Goal: Task Accomplishment & Management: Manage account settings

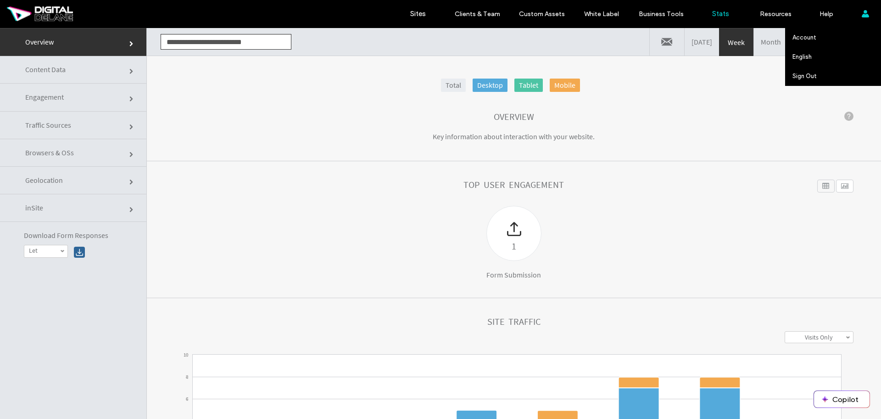
click at [863, 15] on use at bounding box center [864, 13] width 7 height 7
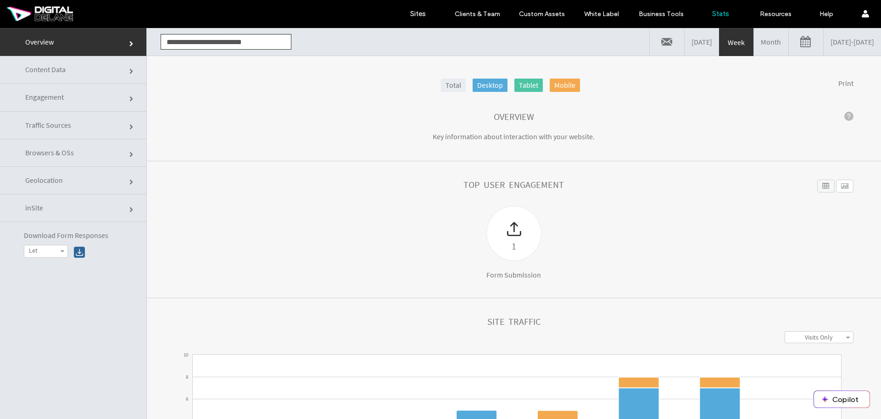
click at [56, 42] on link "Overview" at bounding box center [73, 42] width 146 height 28
click at [419, 12] on label "Sites" at bounding box center [418, 14] width 16 height 8
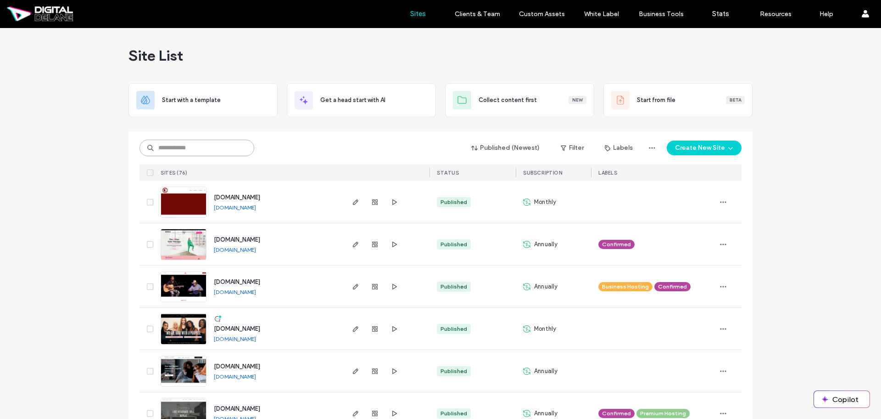
click at [204, 150] on input at bounding box center [197, 148] width 115 height 17
click at [270, 275] on div "www.jazzhandsforautism.org www.jazzhandsforautism.org" at bounding box center [275, 286] width 136 height 42
click at [260, 283] on span "[DOMAIN_NAME]" at bounding box center [237, 281] width 46 height 7
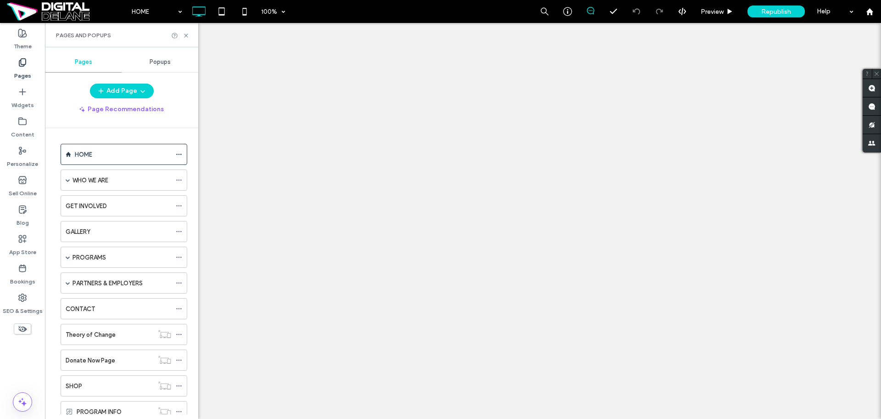
click at [136, 175] on div "WHO WE ARE" at bounding box center [122, 180] width 99 height 10
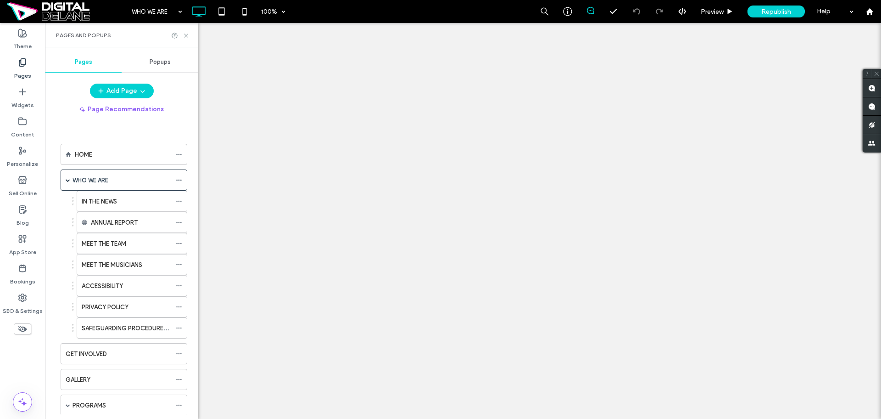
click at [131, 248] on div at bounding box center [440, 209] width 881 height 419
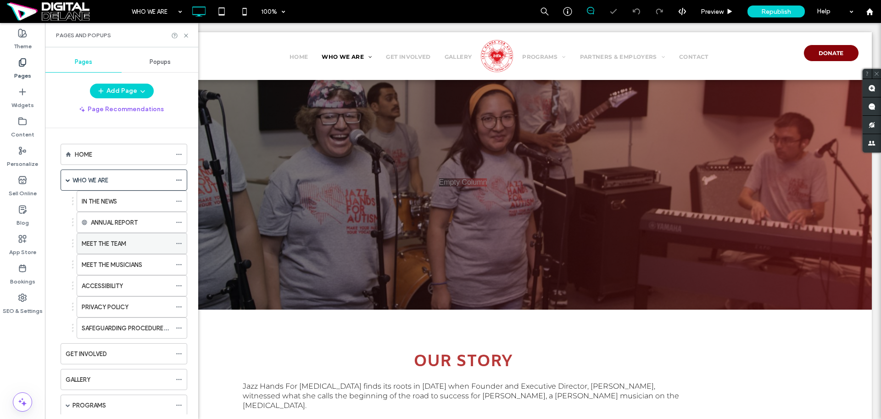
click at [142, 244] on div "MEET THE TEAM" at bounding box center [126, 244] width 89 height 10
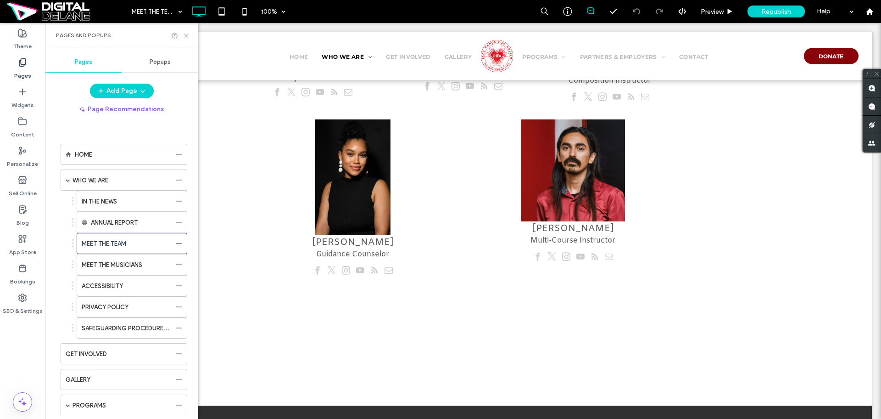
scroll to position [1943, 0]
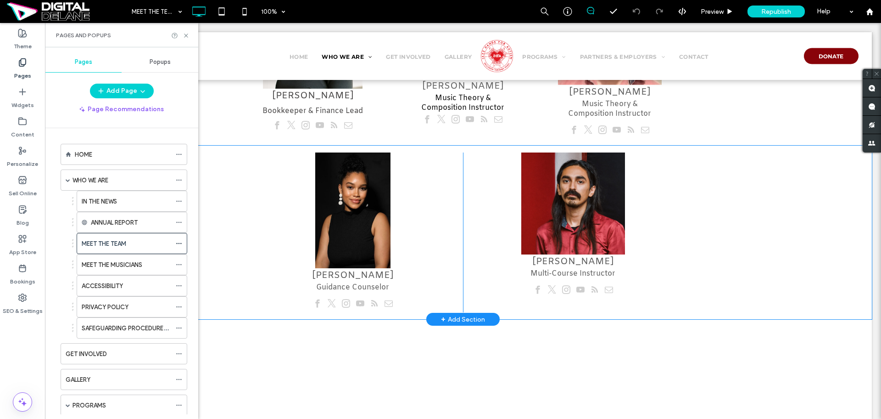
click at [627, 284] on div "Frank Cervantes Multi ﻿ -Course Instructor Click To Paste" at bounding box center [573, 232] width 220 height 160
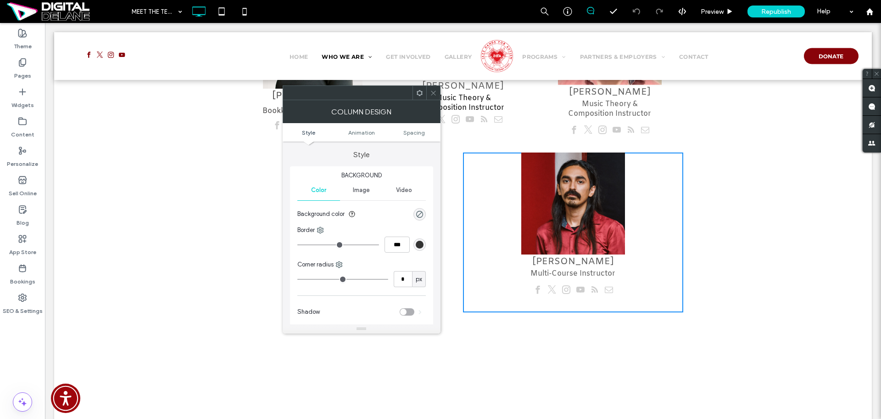
click at [419, 93] on icon at bounding box center [419, 92] width 7 height 7
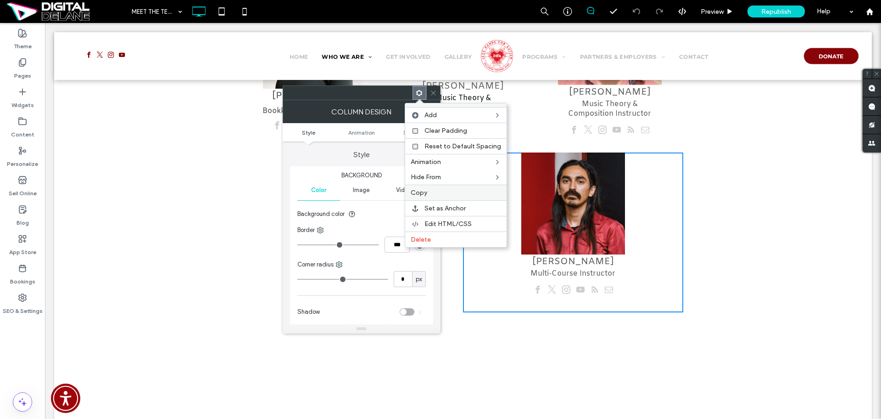
click at [450, 188] on div "Copy" at bounding box center [455, 192] width 101 height 16
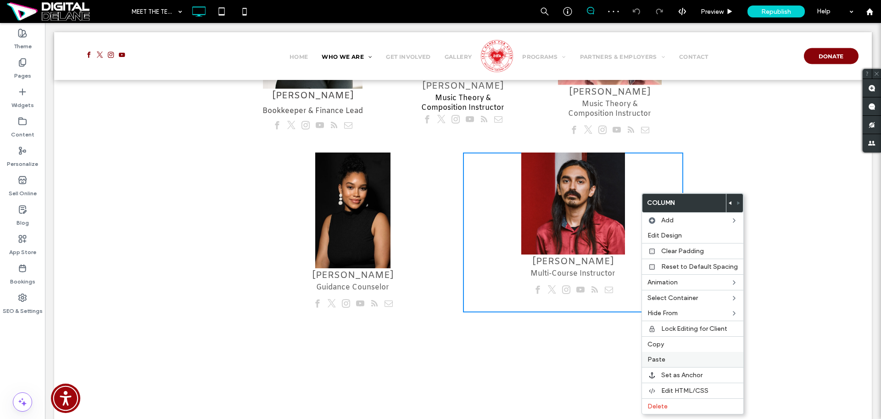
drag, startPoint x: 693, startPoint y: 364, endPoint x: 689, endPoint y: 362, distance: 5.4
click at [693, 364] on div "Paste" at bounding box center [692, 359] width 101 height 15
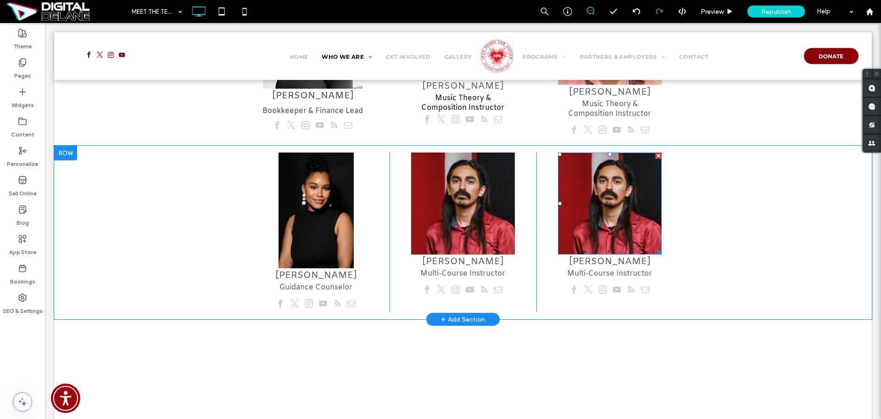
click at [621, 195] on img at bounding box center [610, 202] width 104 height 101
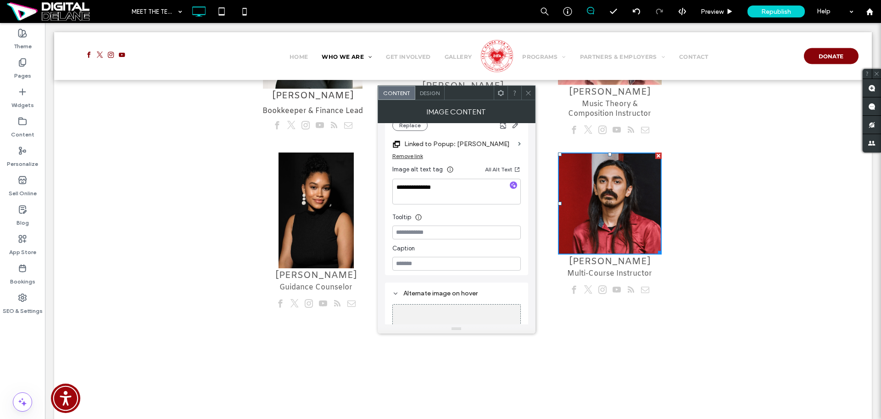
scroll to position [145, 0]
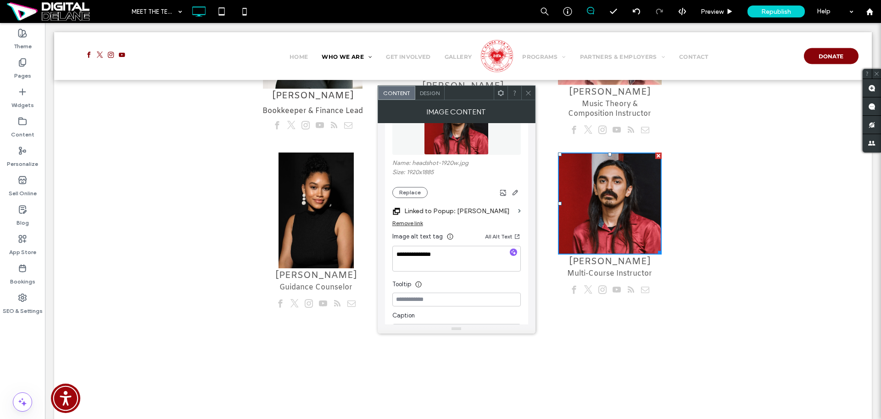
click at [464, 140] on img at bounding box center [456, 122] width 65 height 63
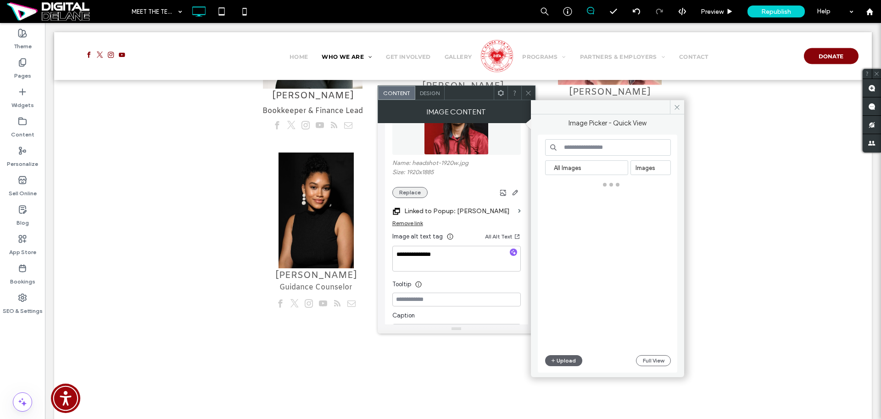
click at [412, 191] on button "Replace" at bounding box center [409, 192] width 35 height 11
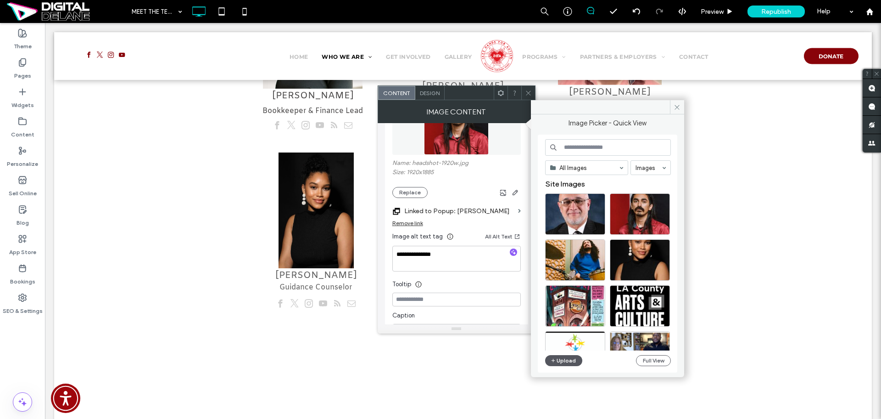
click at [566, 362] on button "Upload" at bounding box center [564, 360] width 38 height 11
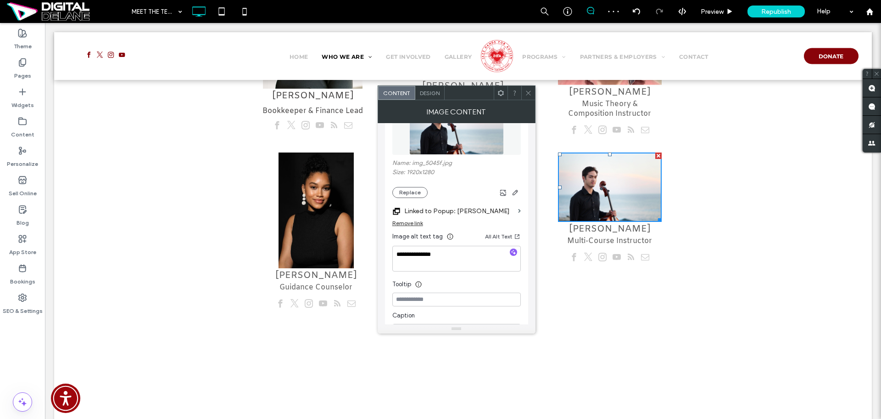
click at [591, 223] on span "Frank Cervantes" at bounding box center [610, 229] width 82 height 12
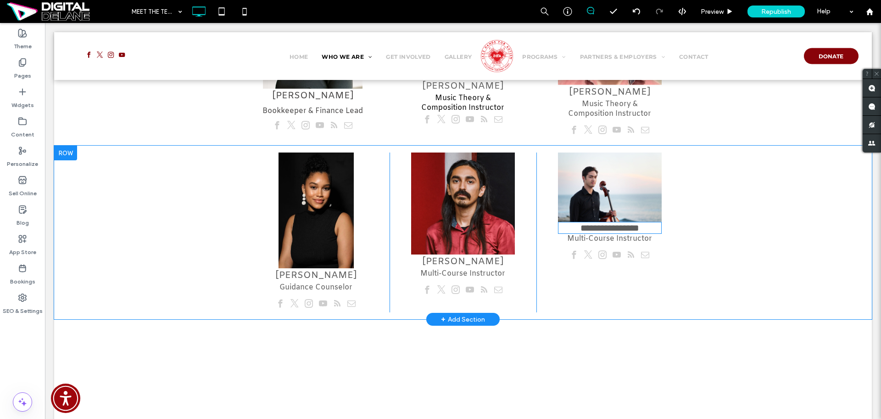
type input "*****"
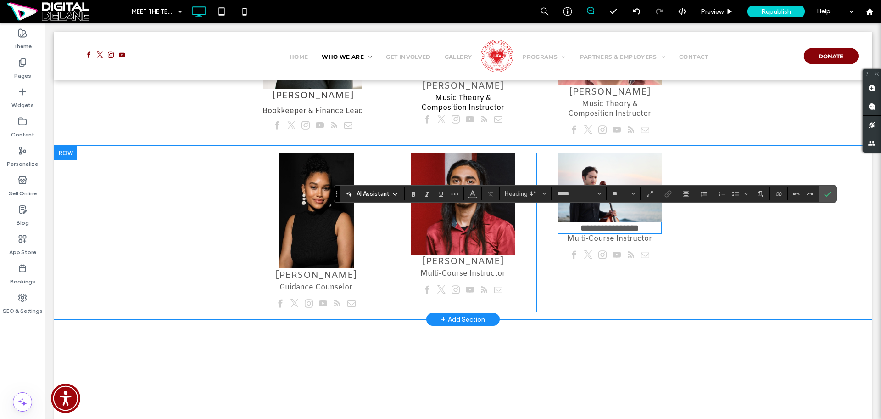
click at [581, 223] on span "**********" at bounding box center [610, 227] width 59 height 9
type input "**"
copy span "**********"
click at [599, 234] on span "Multi ﻿ -Course Instructor" at bounding box center [609, 239] width 85 height 10
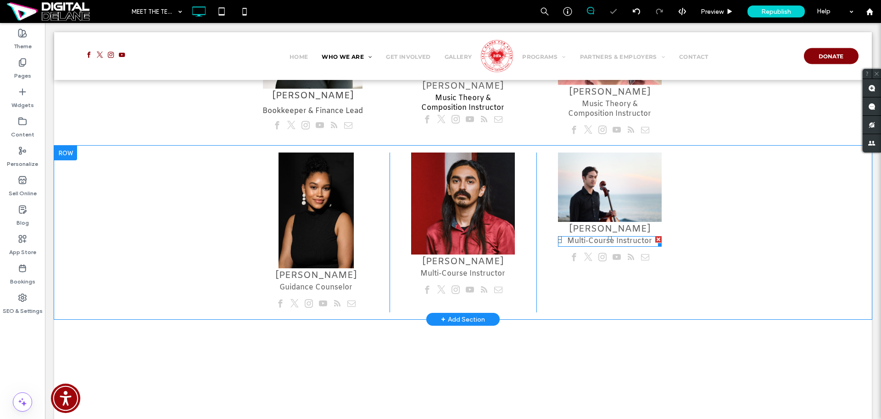
click at [622, 236] on span "Multi ﻿ -Course Instructor" at bounding box center [609, 241] width 85 height 10
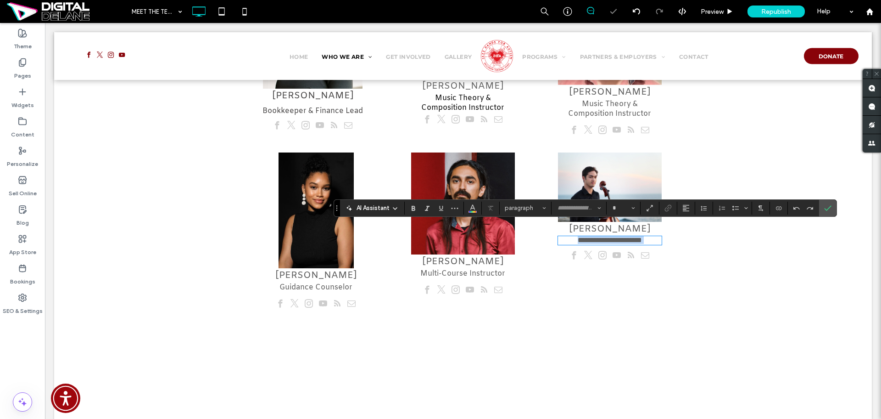
type input "*****"
type input "**"
click at [648, 278] on div "**********" at bounding box center [609, 232] width 147 height 160
click at [826, 208] on icon "Confirm" at bounding box center [827, 207] width 7 height 7
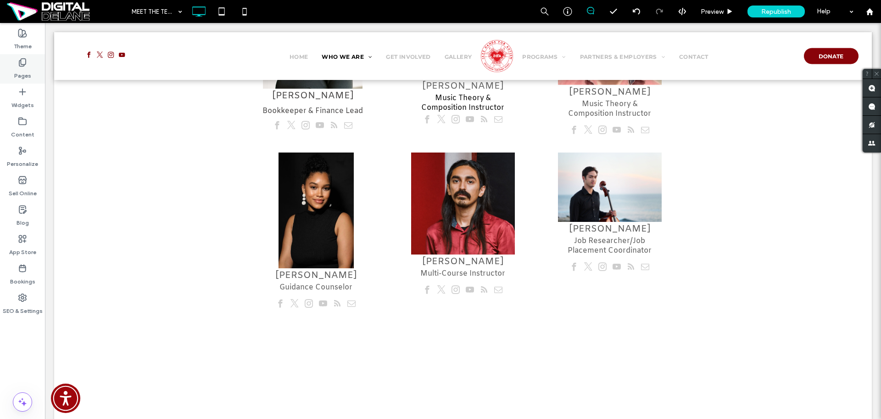
click at [31, 71] on div "Pages" at bounding box center [22, 68] width 45 height 29
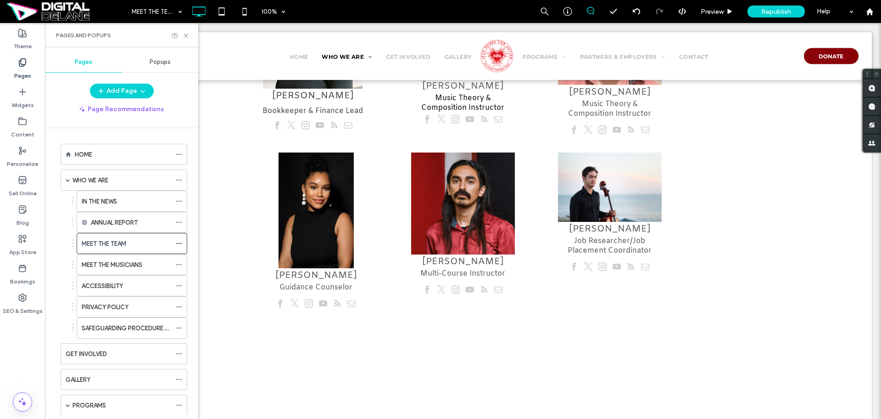
click at [169, 59] on span "Popups" at bounding box center [160, 61] width 21 height 7
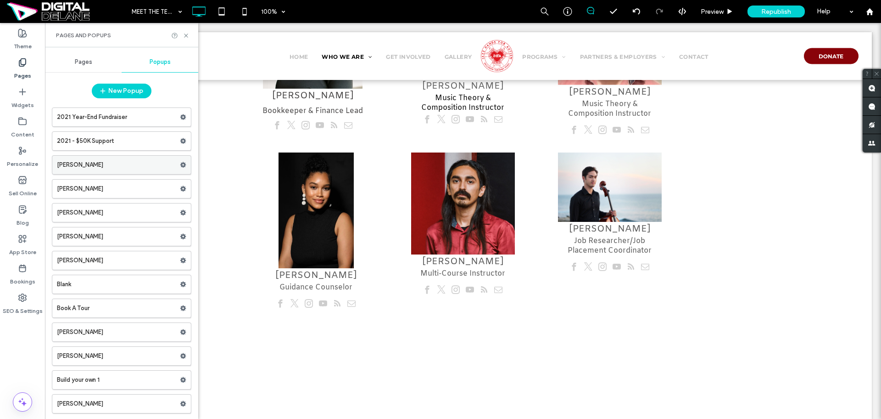
click at [180, 162] on icon at bounding box center [183, 165] width 6 height 6
click at [234, 186] on span "Duplicate" at bounding box center [222, 184] width 29 height 8
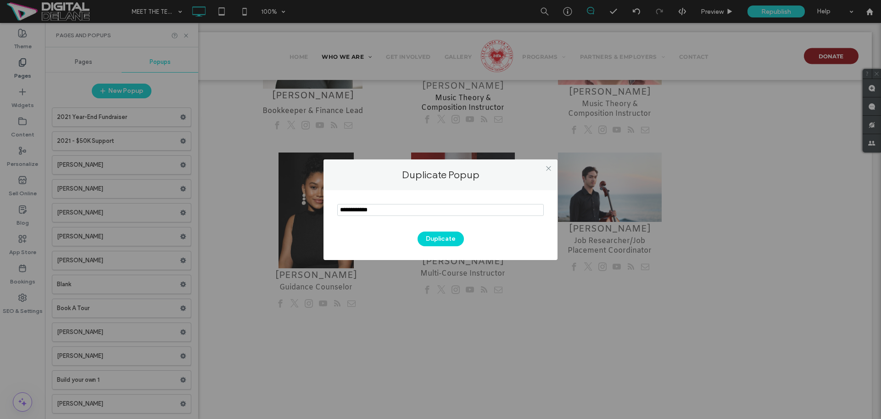
type input "**********"
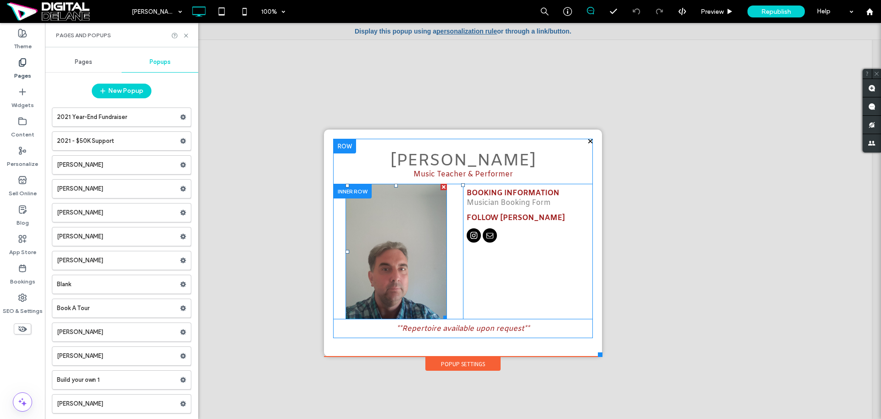
click at [397, 241] on img at bounding box center [396, 251] width 101 height 135
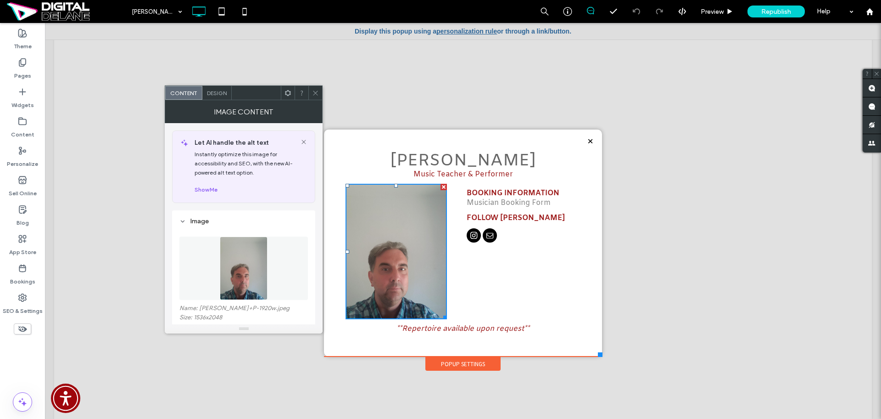
click at [313, 93] on icon at bounding box center [315, 92] width 7 height 7
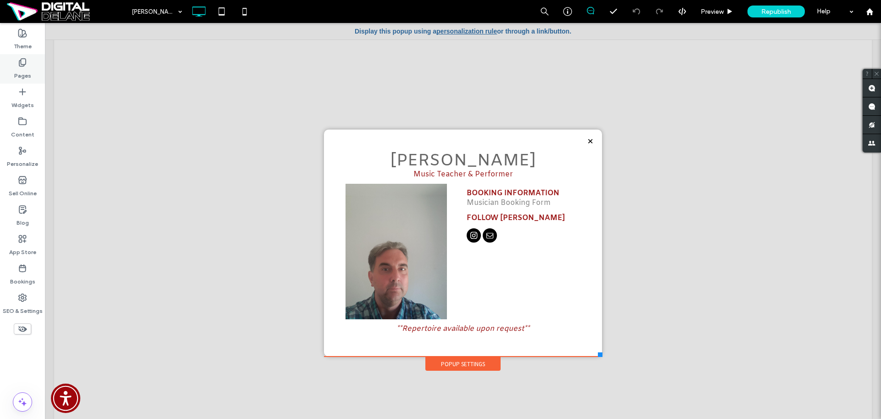
click at [24, 63] on icon at bounding box center [22, 62] width 9 height 9
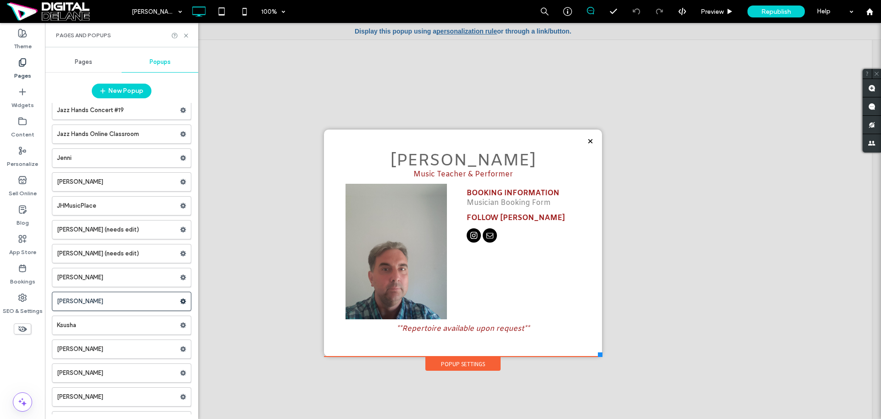
scroll to position [1205, 0]
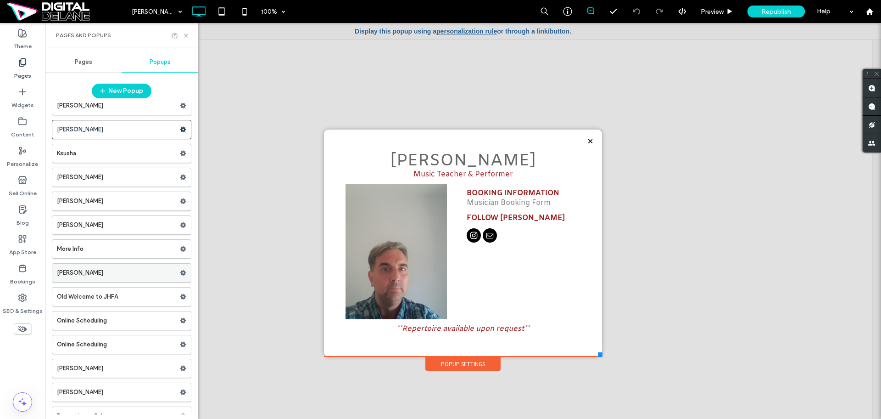
click at [154, 274] on label "Noah Donelly" at bounding box center [118, 272] width 123 height 18
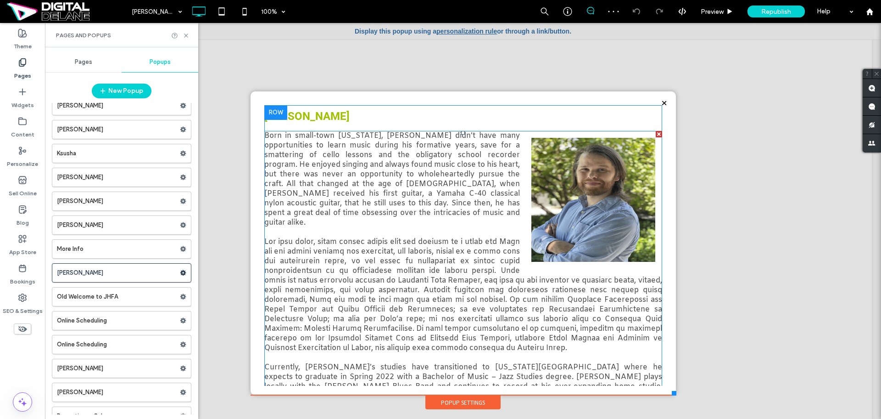
click at [620, 233] on span at bounding box center [463, 298] width 398 height 335
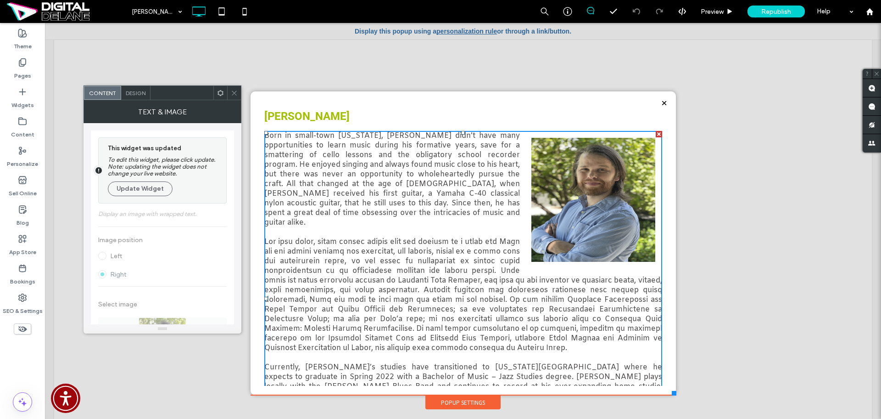
click at [605, 202] on img at bounding box center [594, 200] width 138 height 138
click at [134, 95] on span "Design" at bounding box center [136, 92] width 20 height 7
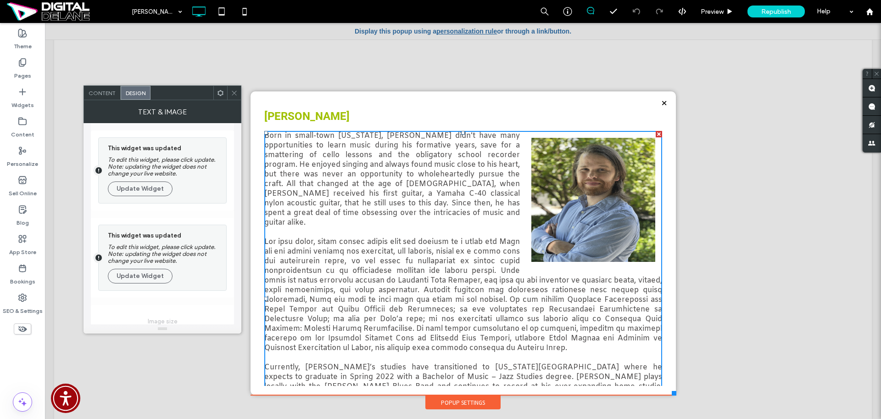
click at [221, 96] on span at bounding box center [220, 93] width 7 height 14
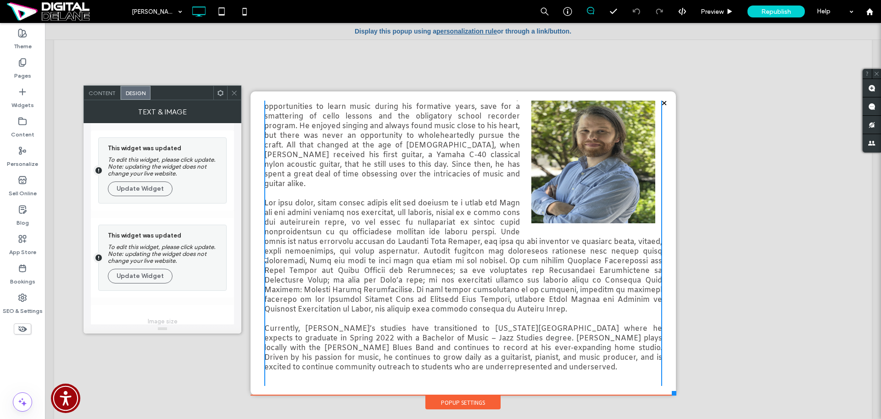
scroll to position [81, 0]
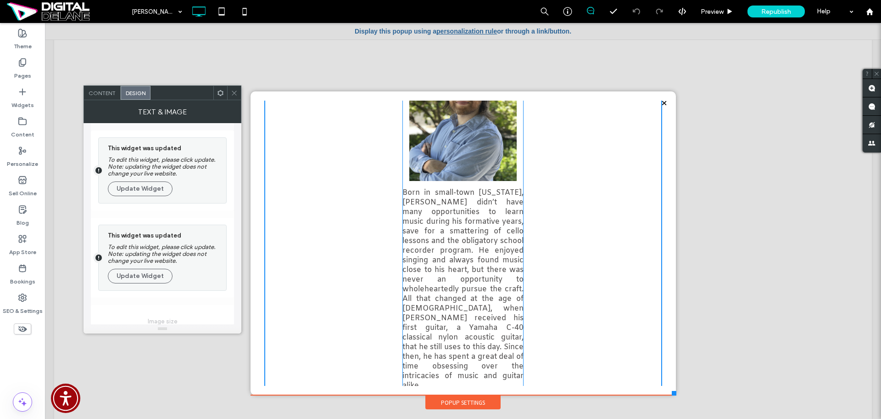
drag, startPoint x: 644, startPoint y: 381, endPoint x: 516, endPoint y: 374, distance: 128.7
drag, startPoint x: 516, startPoint y: 384, endPoint x: 706, endPoint y: 379, distance: 189.6
click at [706, 379] on div "Click To Paste HOME WHO WE ARE IN THE NEWS ANNUAL REPORT MEET THE TEAM MEET THE…" at bounding box center [463, 225] width 818 height 386
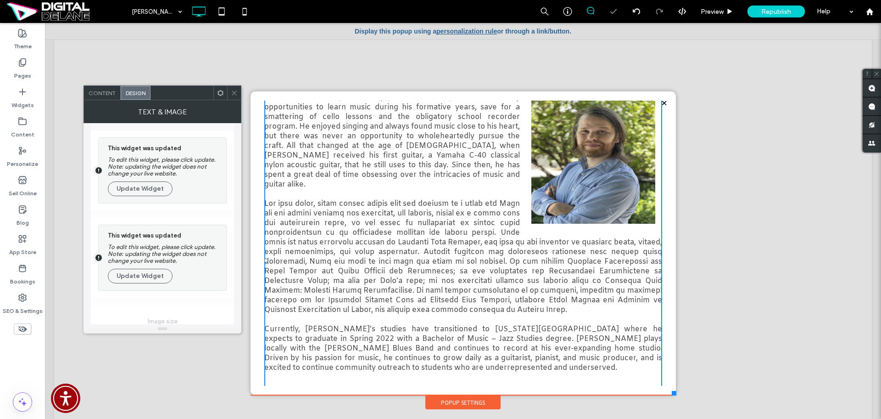
scroll to position [0, 0]
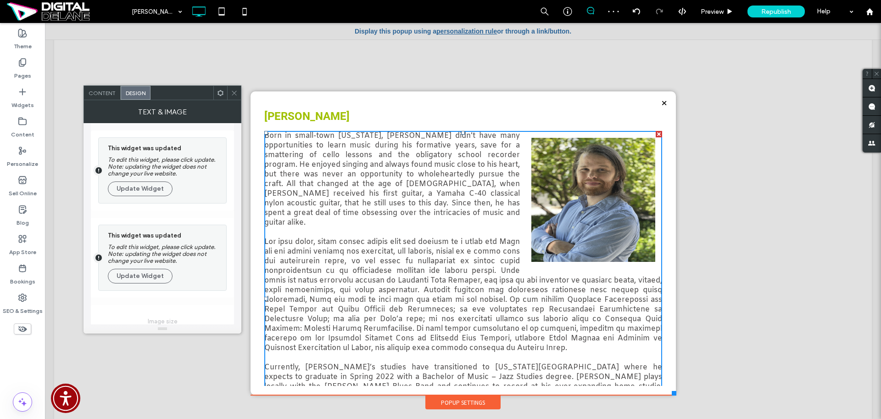
click at [332, 156] on p "Born in small-town Texas, Noah didn’t have many opportunities to learn music du…" at bounding box center [463, 179] width 398 height 96
click at [237, 95] on div at bounding box center [234, 93] width 14 height 14
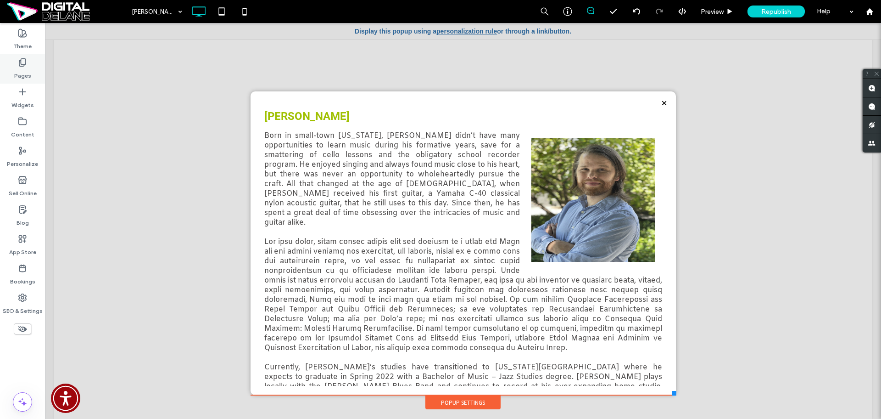
click at [21, 62] on use at bounding box center [22, 63] width 6 height 8
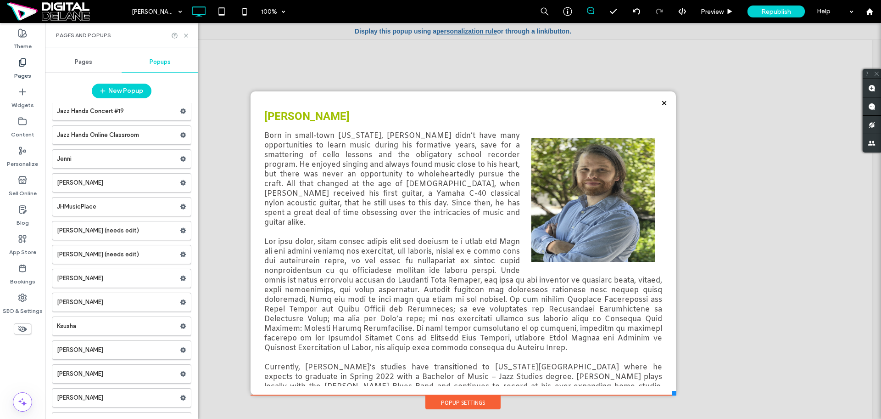
scroll to position [1033, 0]
click at [180, 299] on icon at bounding box center [183, 301] width 6 height 6
click at [235, 335] on label "Delete" at bounding box center [240, 338] width 65 height 8
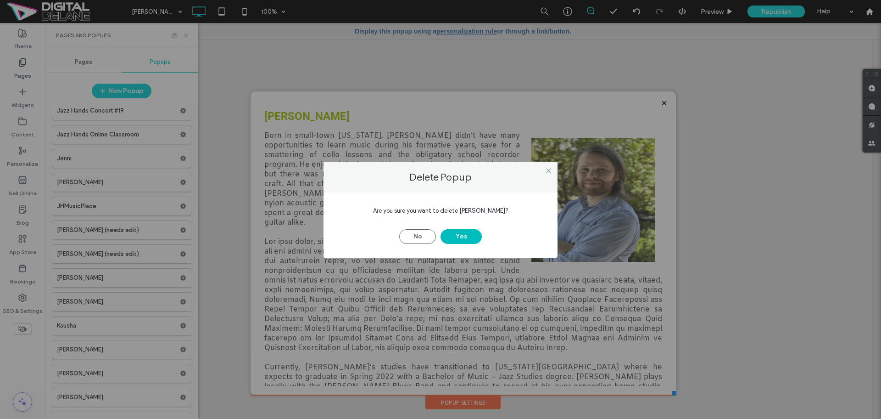
click at [460, 235] on button "Yes" at bounding box center [461, 236] width 41 height 15
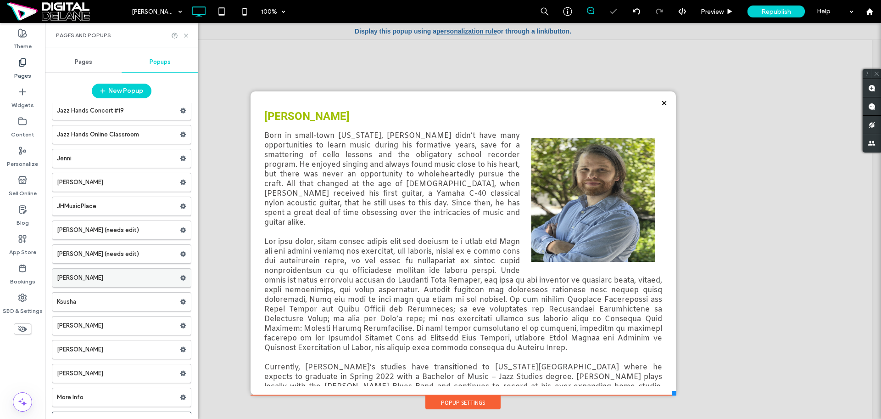
click at [145, 281] on label "Joshua Hines" at bounding box center [118, 277] width 123 height 18
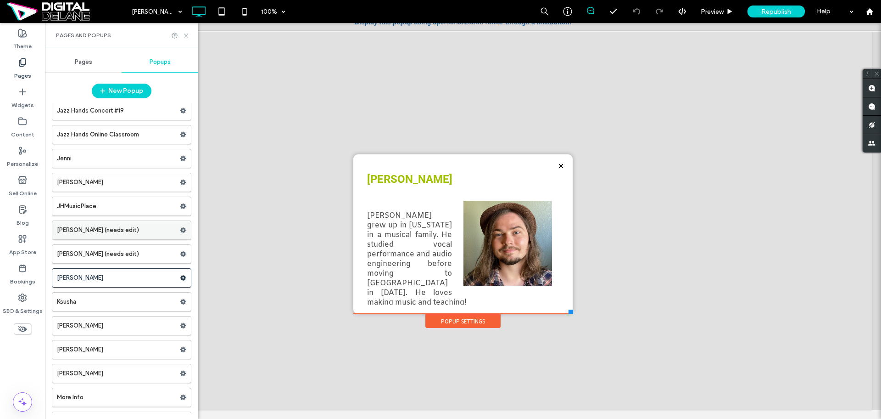
click at [142, 234] on label "Jordan Kamnitzer (needs edit)" at bounding box center [118, 230] width 123 height 18
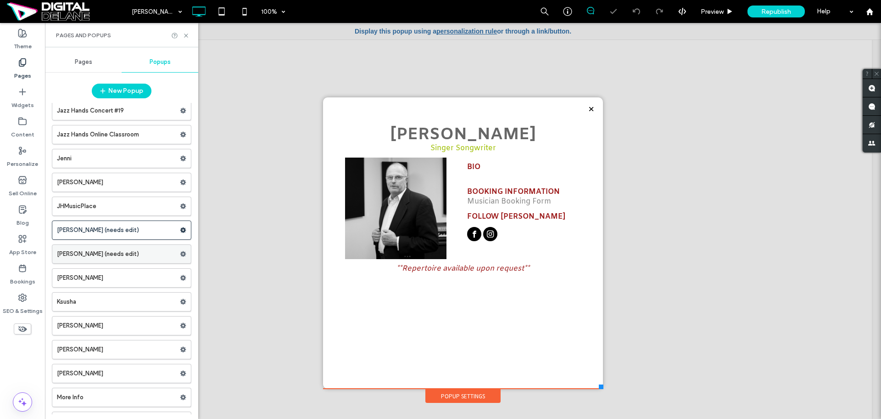
click at [136, 262] on label "Joshua Gale (needs edit)" at bounding box center [118, 254] width 123 height 18
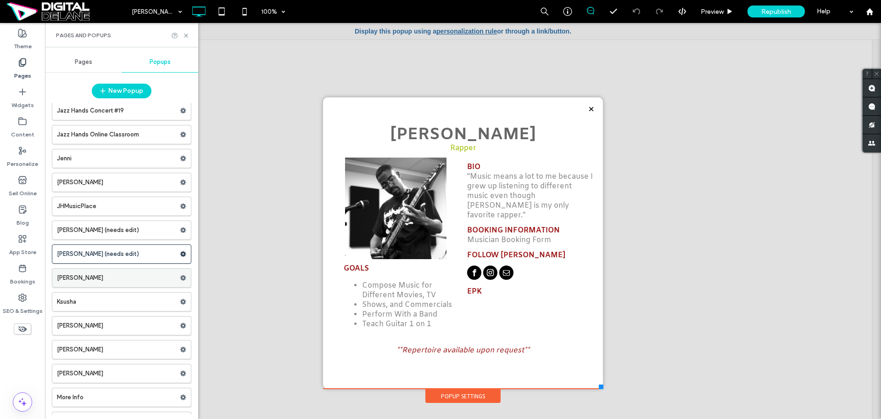
click at [133, 277] on label "Joshua Hines" at bounding box center [118, 277] width 123 height 18
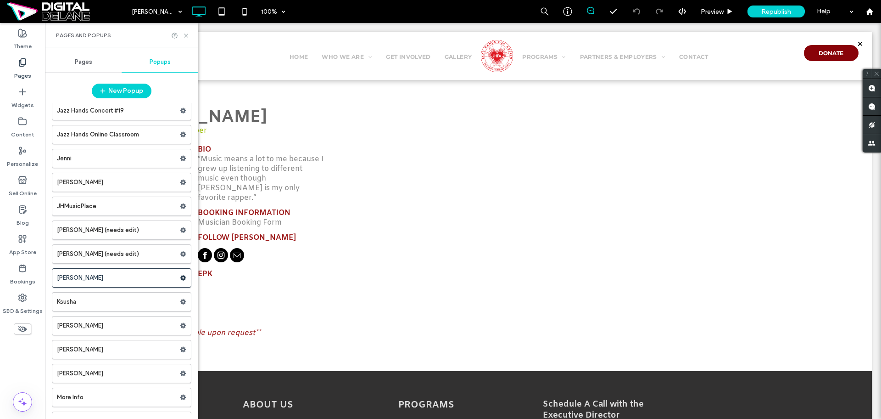
click at [140, 254] on label "Joshua Gale (needs edit)" at bounding box center [118, 254] width 123 height 18
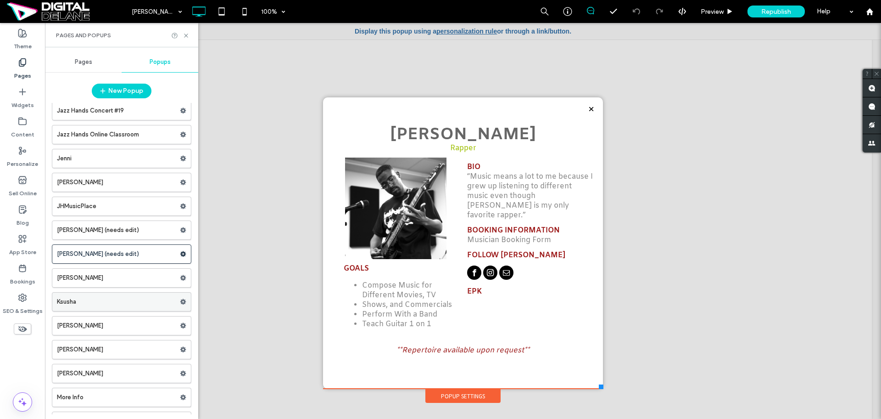
click at [123, 305] on label "Ksusha" at bounding box center [118, 301] width 123 height 18
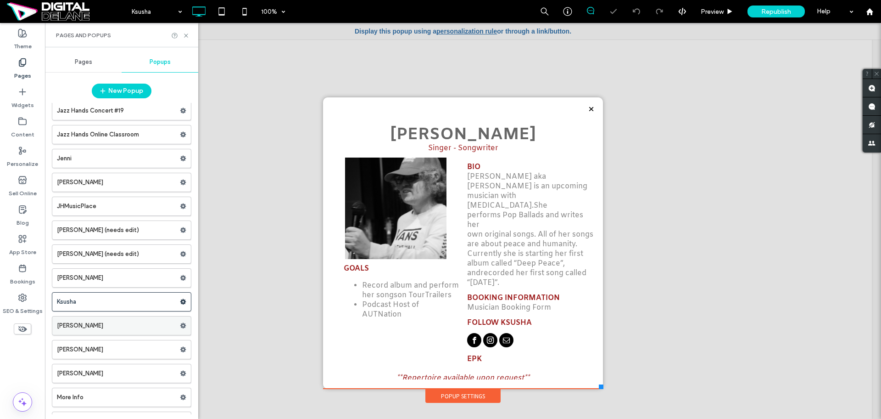
click at [115, 334] on label "Loran Witteveen" at bounding box center [118, 325] width 123 height 18
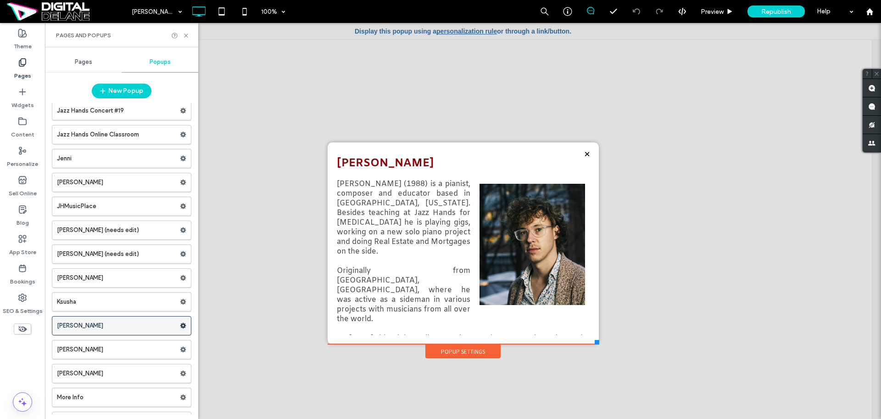
click at [174, 325] on label "Loran Witteveen" at bounding box center [118, 325] width 123 height 18
click at [180, 326] on use at bounding box center [183, 326] width 6 height 6
click at [222, 343] on span "Duplicate" at bounding box center [222, 345] width 29 height 8
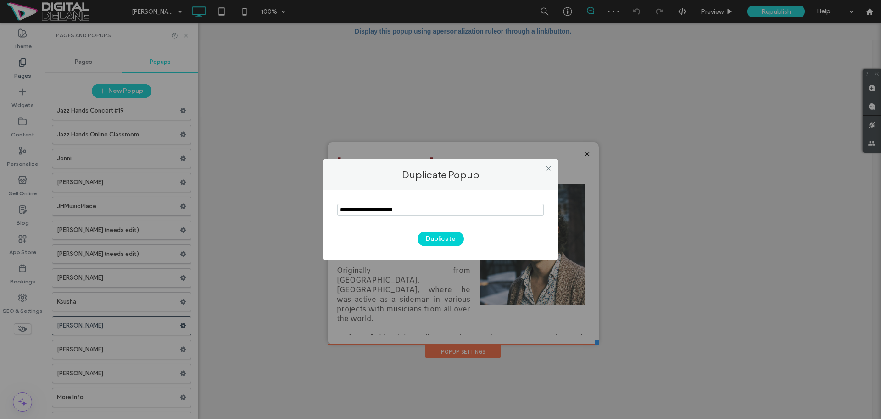
drag, startPoint x: 423, startPoint y: 215, endPoint x: 296, endPoint y: 213, distance: 127.6
click at [296, 213] on div "Duplicate Popup Duplicate" at bounding box center [440, 209] width 881 height 419
type input "**********"
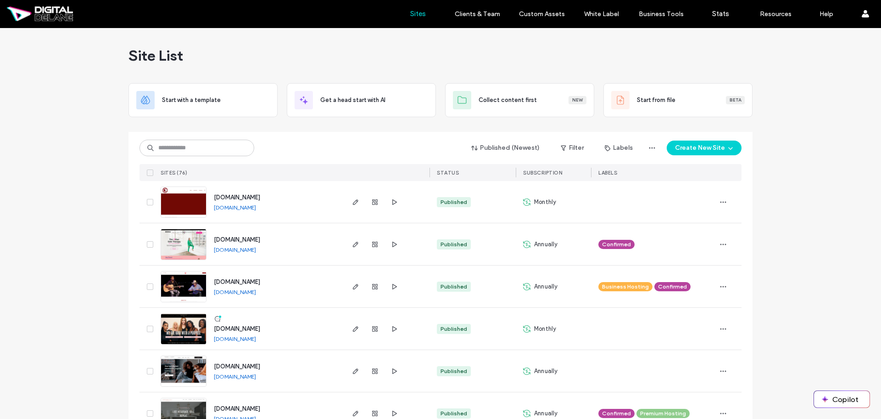
click at [252, 279] on span "[DOMAIN_NAME]" at bounding box center [237, 281] width 46 height 7
click at [255, 279] on span "[DOMAIN_NAME]" at bounding box center [237, 281] width 46 height 7
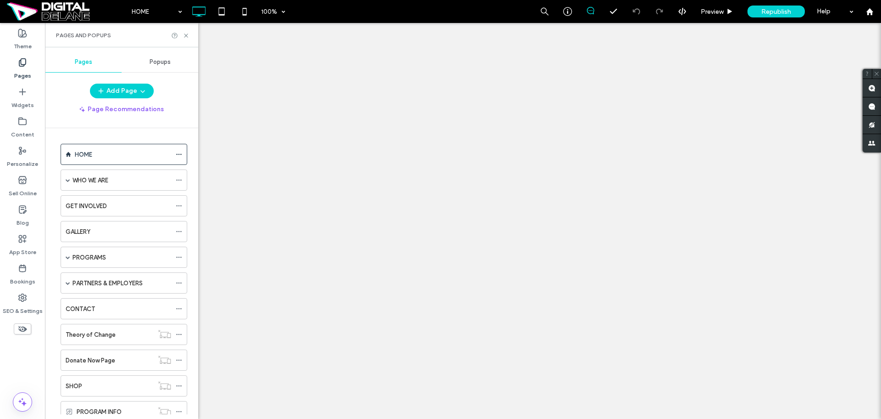
click at [167, 66] on div "Popups" at bounding box center [160, 62] width 77 height 20
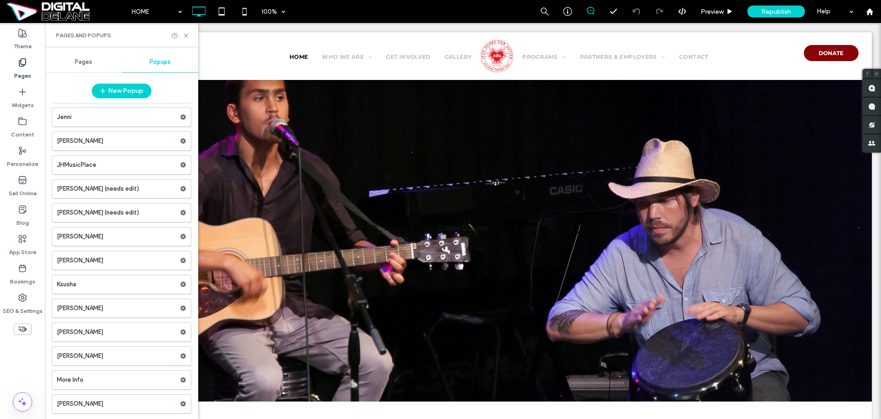
scroll to position [1090, 0]
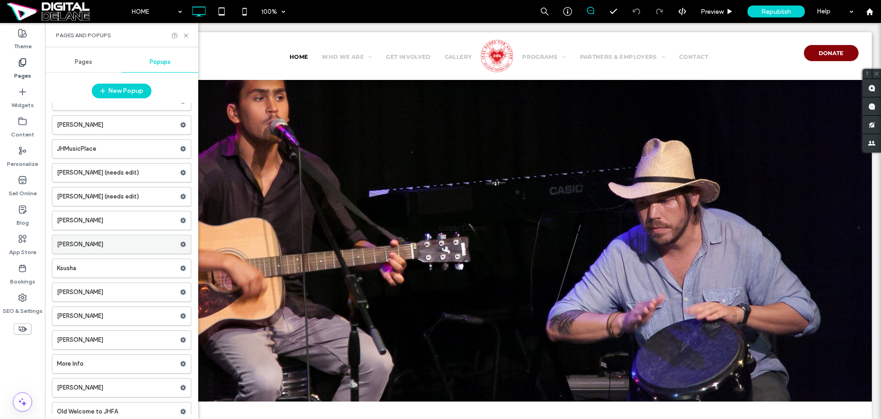
click at [122, 247] on label "Kevin Bandel" at bounding box center [118, 244] width 123 height 18
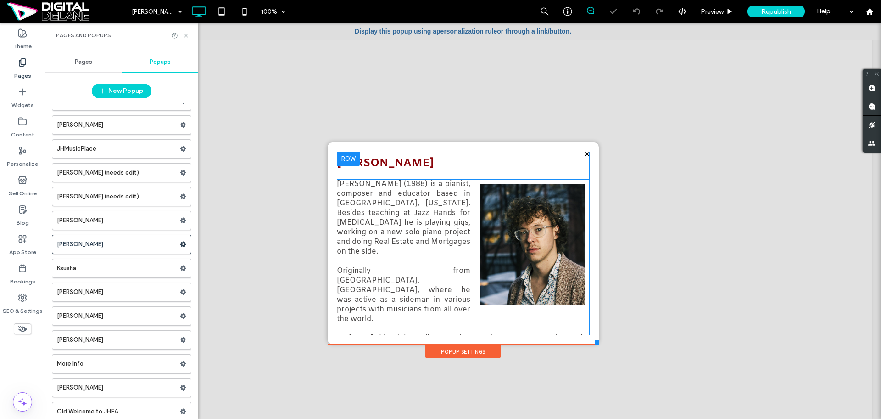
click at [527, 240] on span at bounding box center [463, 332] width 253 height 306
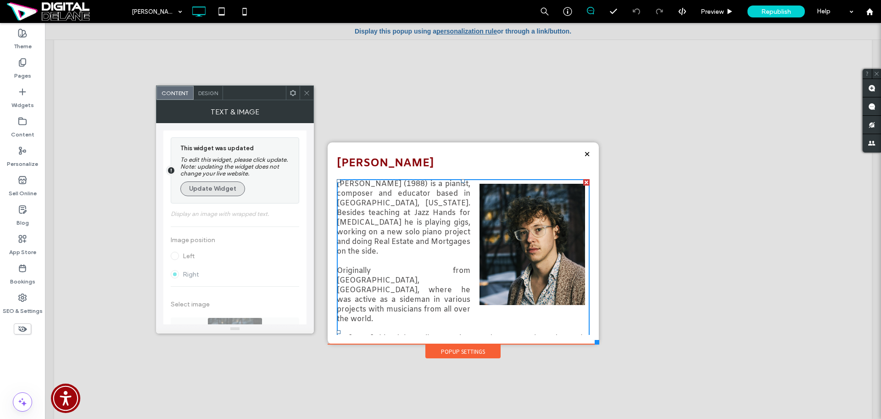
click at [208, 181] on button "Update Widget" at bounding box center [212, 188] width 65 height 15
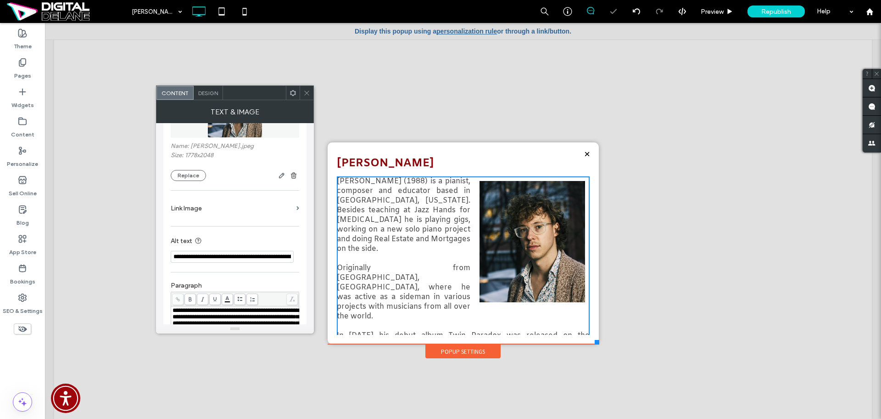
scroll to position [57, 0]
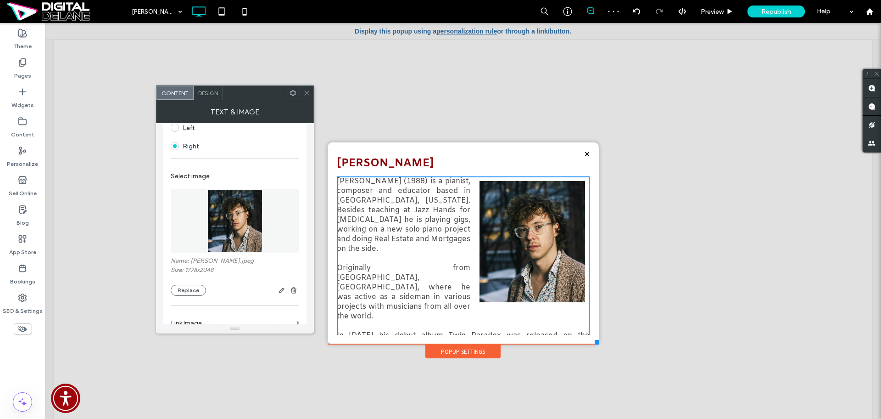
click at [233, 228] on img at bounding box center [234, 220] width 55 height 63
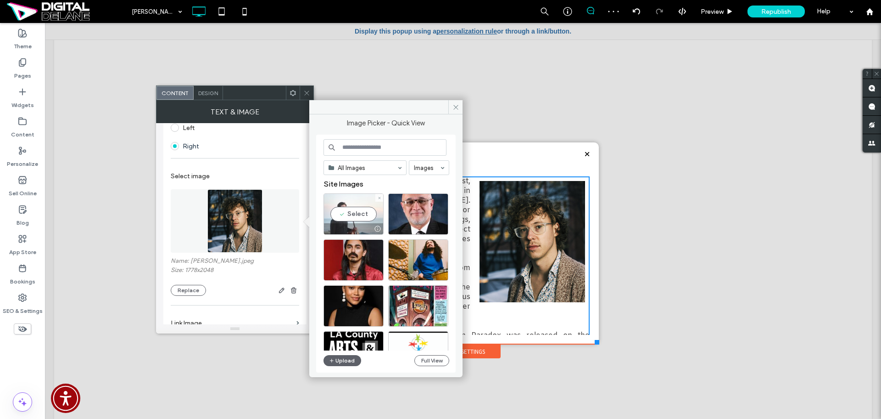
click at [359, 210] on div "Select" at bounding box center [354, 213] width 60 height 41
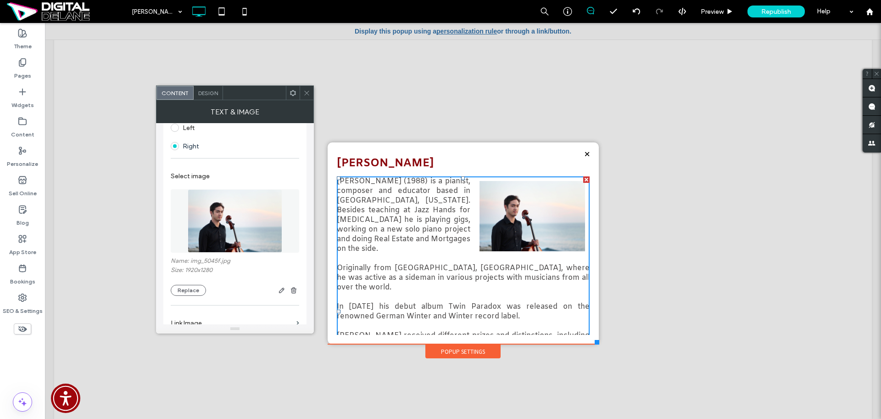
drag, startPoint x: 373, startPoint y: 243, endPoint x: 371, endPoint y: 227, distance: 15.7
click at [373, 243] on p "Loran Witteveen (1988) is a pianist, composer and educator based in Los Angeles…" at bounding box center [463, 214] width 253 height 77
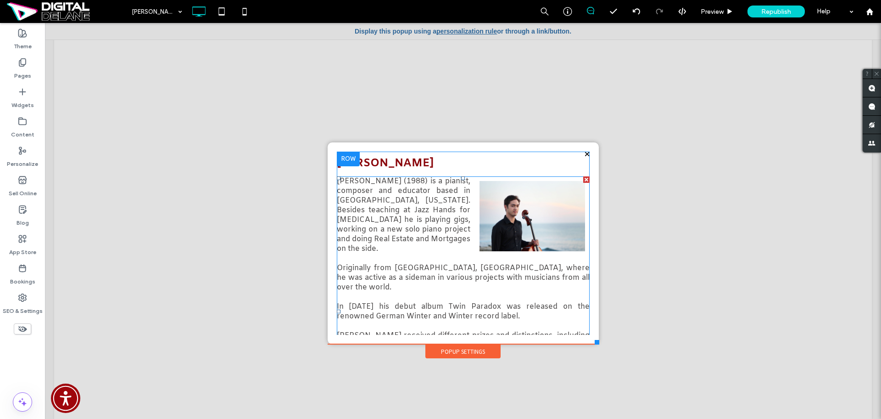
click at [378, 213] on span at bounding box center [463, 311] width 253 height 270
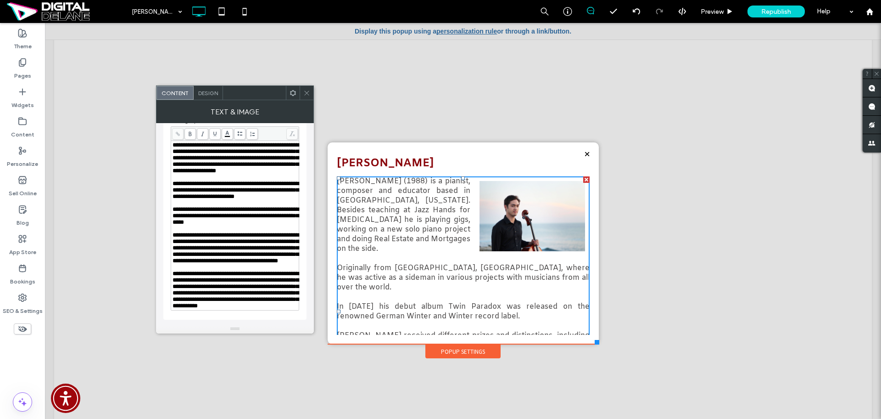
scroll to position [344, 0]
click at [223, 192] on span "**********" at bounding box center [236, 189] width 126 height 19
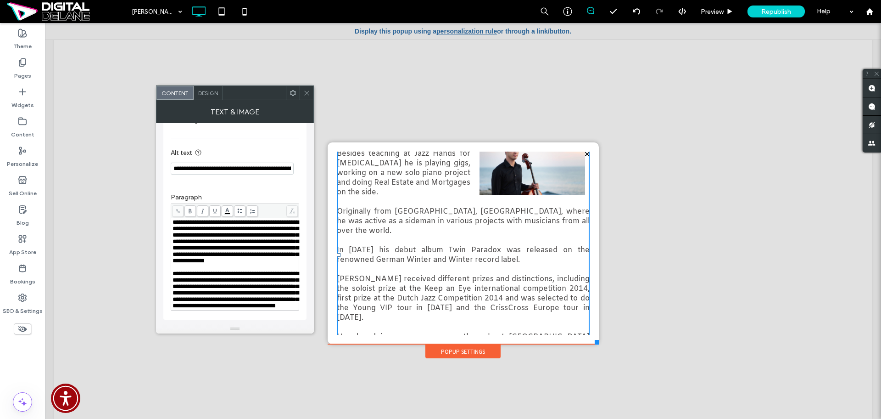
scroll to position [113, 0]
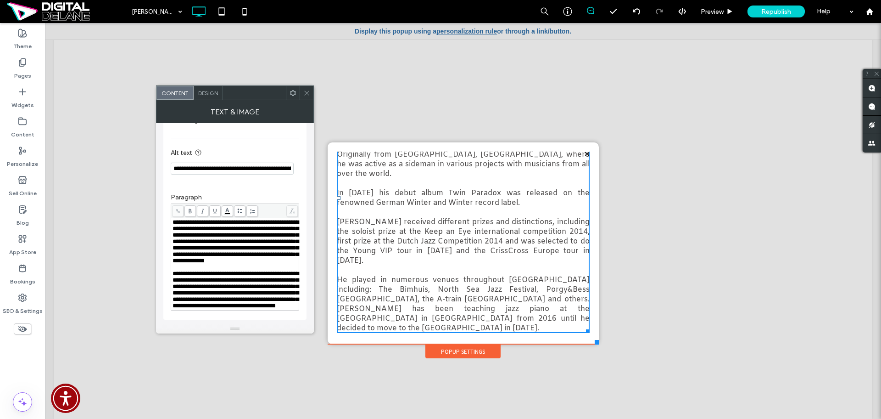
click at [369, 337] on font "Favorite Quote:" at bounding box center [365, 342] width 56 height 10
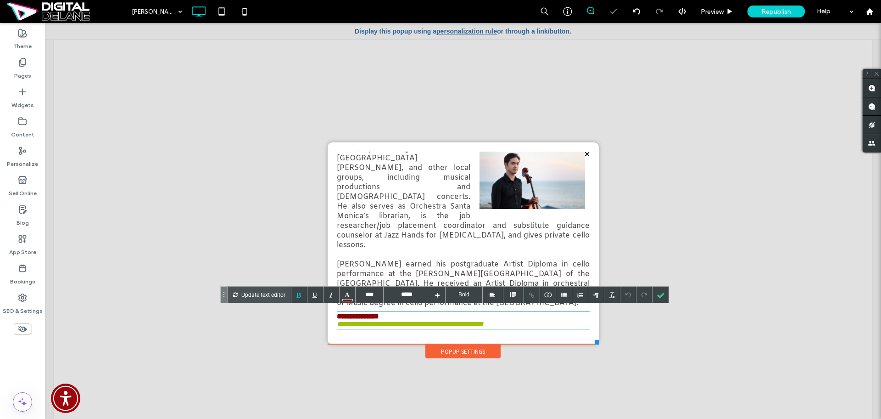
scroll to position [27, 0]
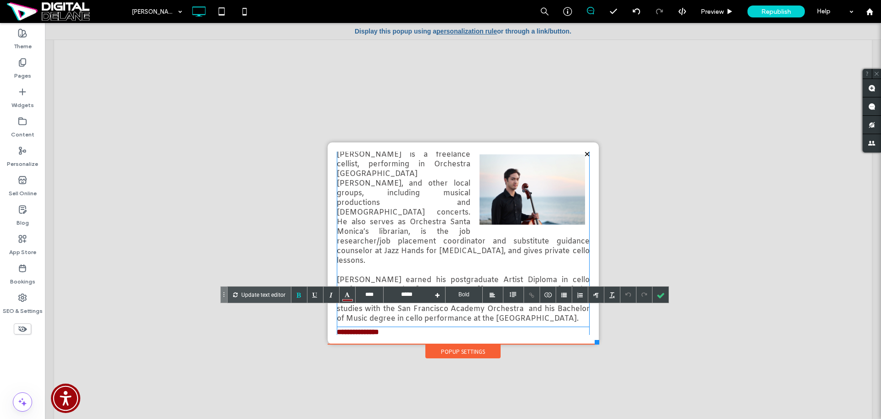
click at [572, 327] on div "**********" at bounding box center [463, 335] width 253 height 17
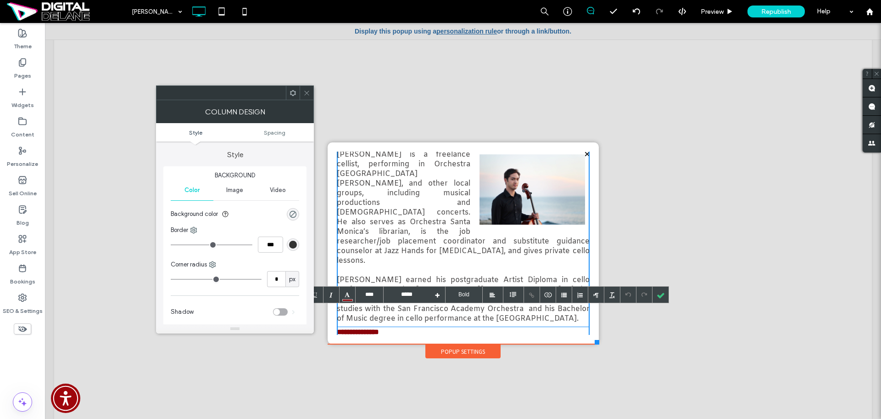
scroll to position [0, 0]
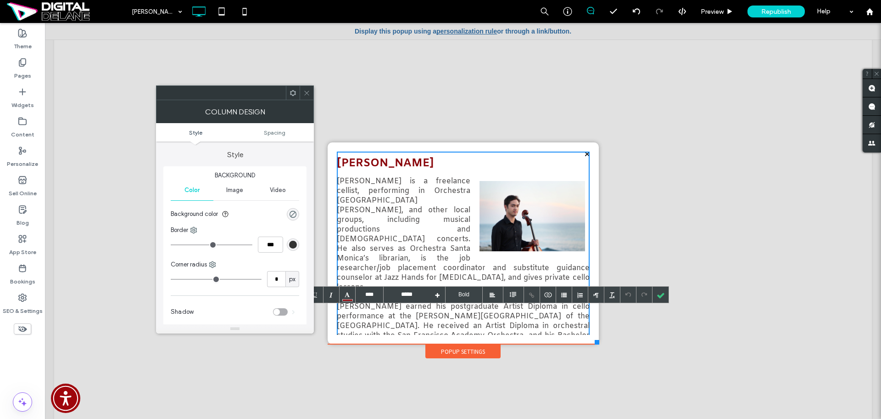
click at [461, 270] on p "Kevin Bandel is a freelance cellist, performing in Orchestra Santa Monica, and …" at bounding box center [463, 234] width 253 height 116
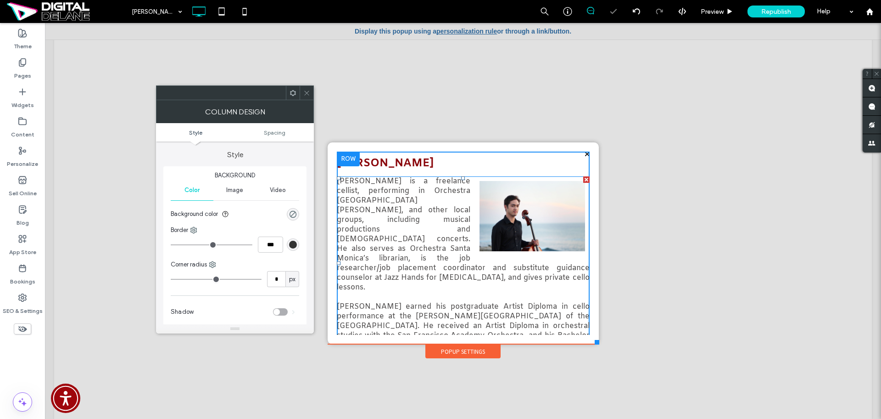
scroll to position [27, 0]
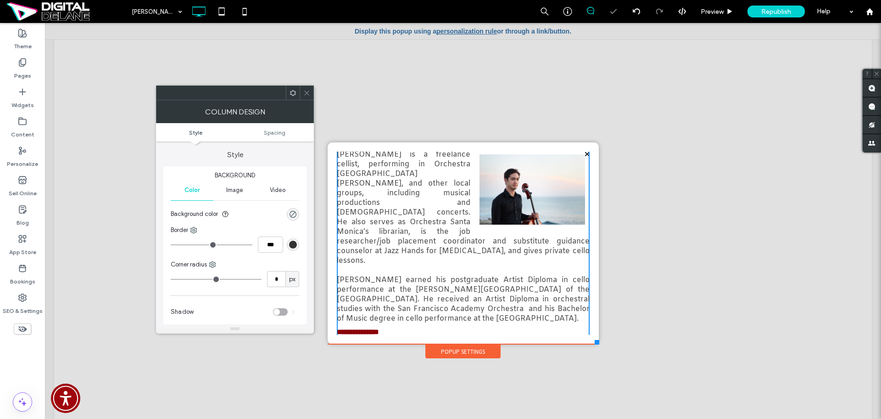
click at [496, 327] on div "**********" at bounding box center [463, 335] width 253 height 17
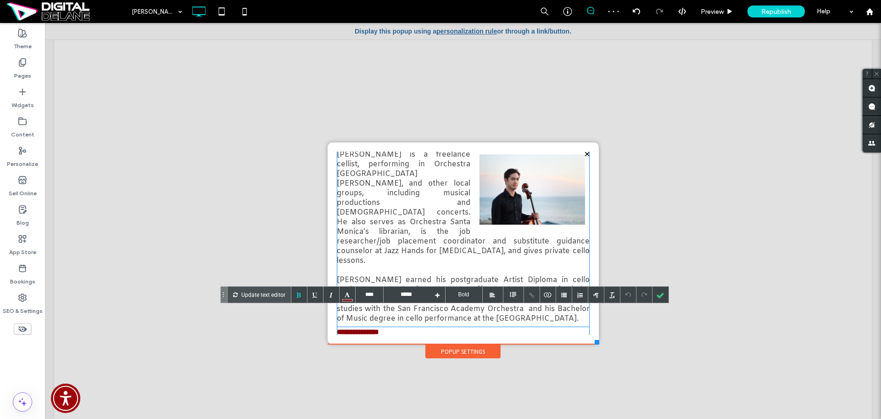
click at [445, 243] on span at bounding box center [463, 236] width 253 height 173
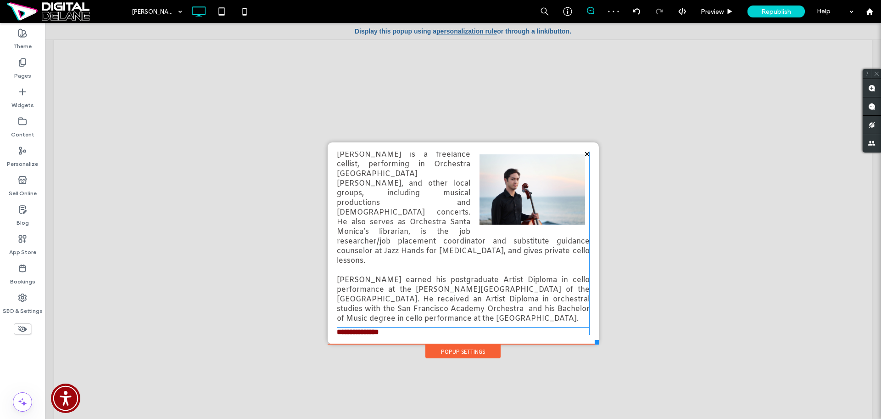
click at [523, 327] on div "**********" at bounding box center [463, 335] width 253 height 17
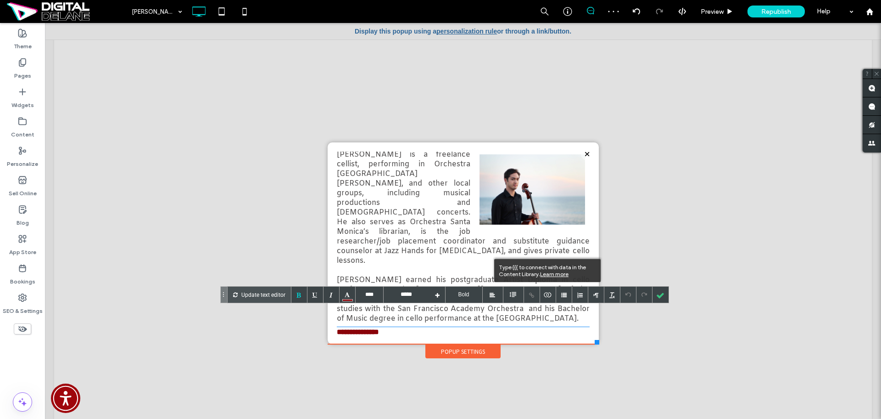
click at [513, 260] on div "Type {{{ to connect with data in the Content Library. Learn more" at bounding box center [547, 270] width 106 height 23
click at [462, 275] on p "Bandel earned his postgraduate Artist Diploma in cello performance at the Glenn…" at bounding box center [463, 299] width 253 height 48
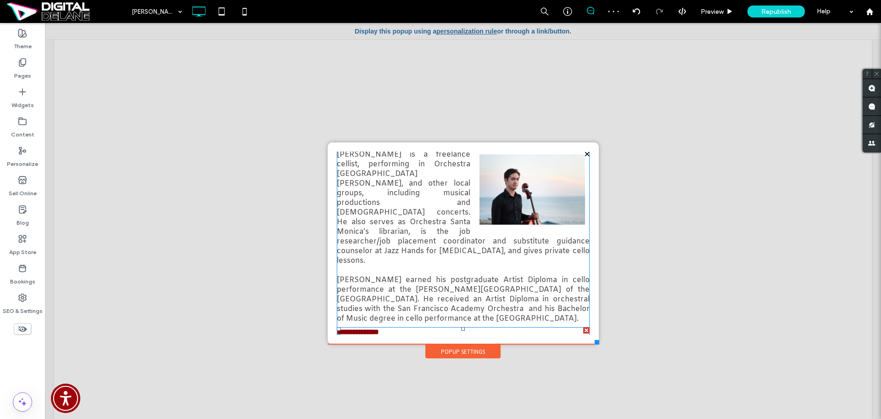
click at [583, 327] on div at bounding box center [586, 330] width 6 height 6
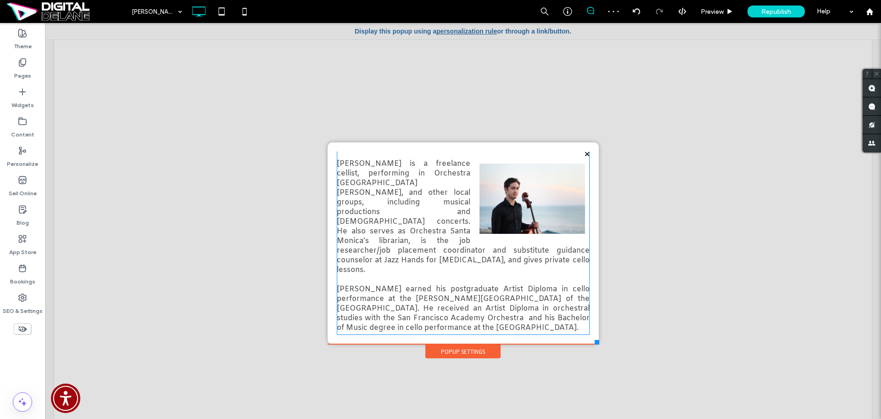
scroll to position [0, 0]
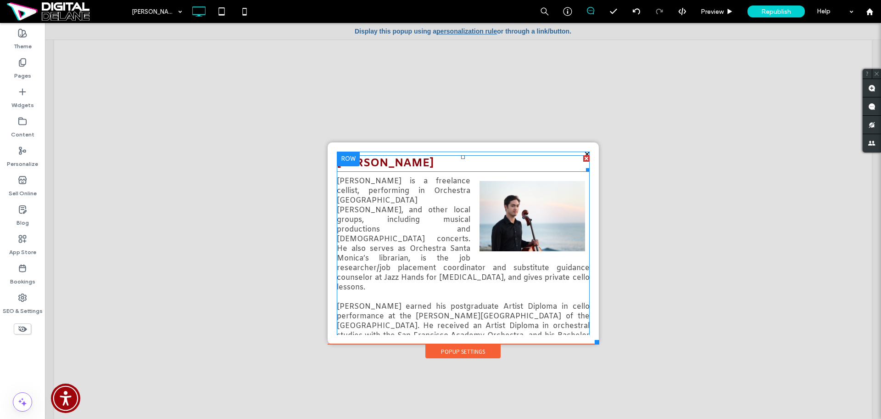
click at [391, 162] on span "Loran Witteveen" at bounding box center [385, 163] width 97 height 15
type input "****"
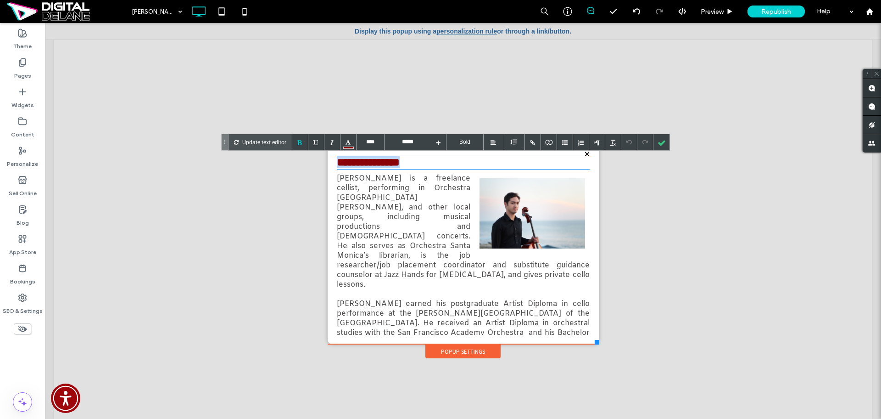
drag, startPoint x: 423, startPoint y: 164, endPoint x: 317, endPoint y: 155, distance: 106.4
click at [317, 155] on div "Click To Paste HOME WHO WE ARE IN THE NEWS ANNUAL REPORT MEET THE TEAM MEET THE…" at bounding box center [463, 225] width 818 height 386
click at [661, 143] on div at bounding box center [661, 142] width 16 height 16
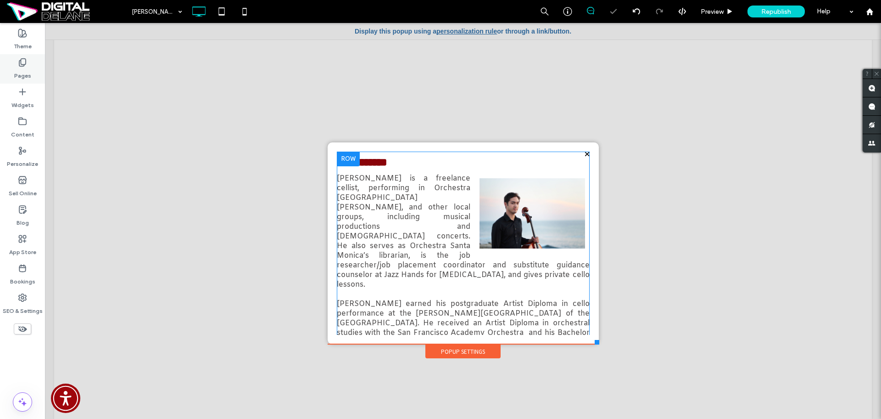
drag, startPoint x: 30, startPoint y: 71, endPoint x: 42, endPoint y: 78, distance: 14.0
click at [30, 71] on label "Pages" at bounding box center [22, 73] width 17 height 13
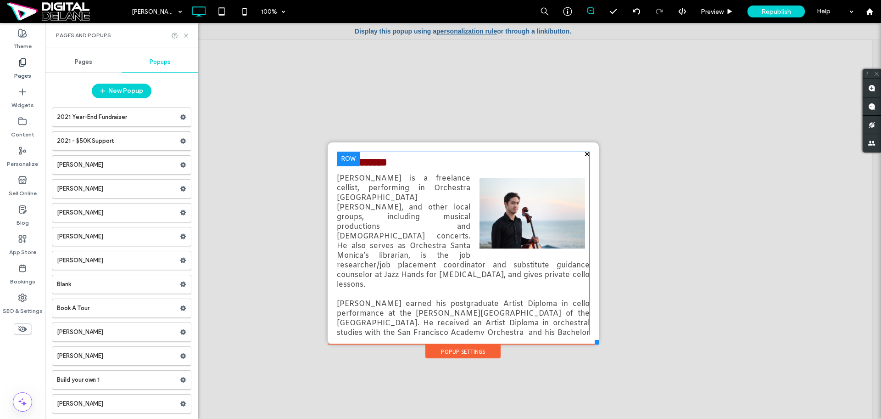
click at [89, 62] on span "Pages" at bounding box center [83, 61] width 17 height 7
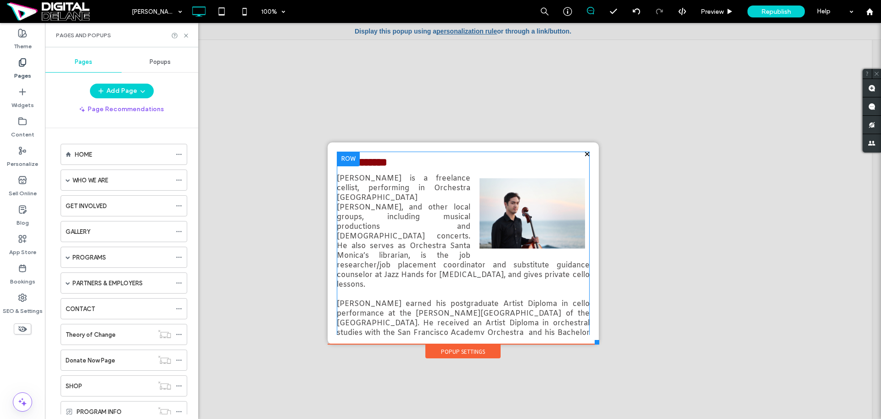
click at [116, 184] on div "WHO WE ARE" at bounding box center [122, 180] width 99 height 10
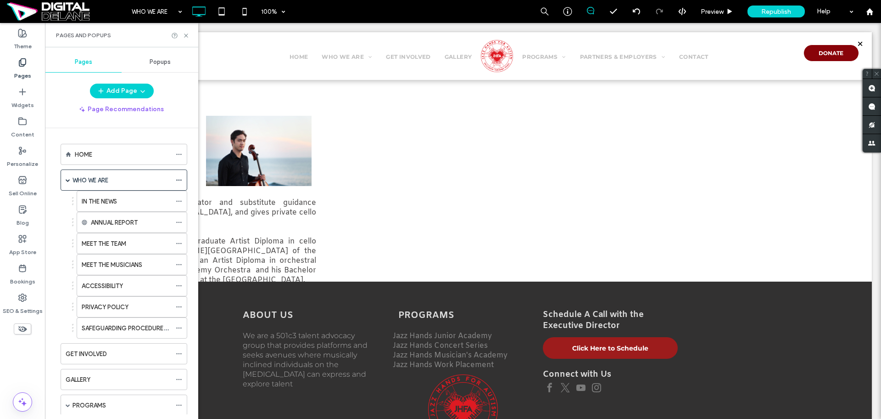
click at [149, 245] on div at bounding box center [440, 209] width 881 height 419
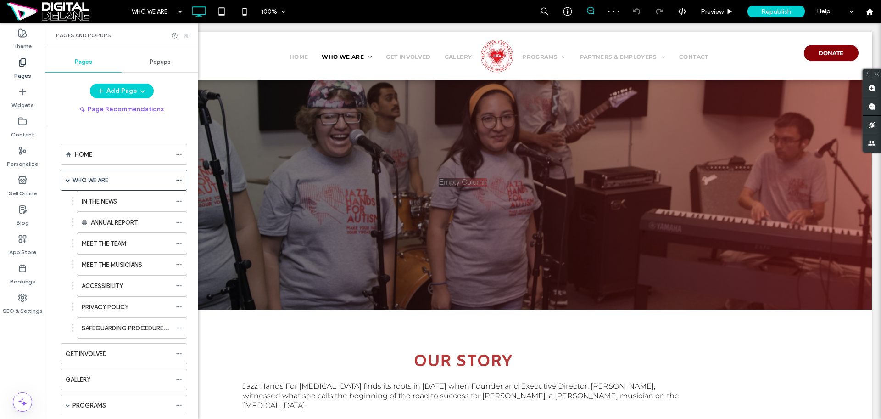
click at [119, 240] on label "MEET THE TEAM" at bounding box center [104, 243] width 45 height 16
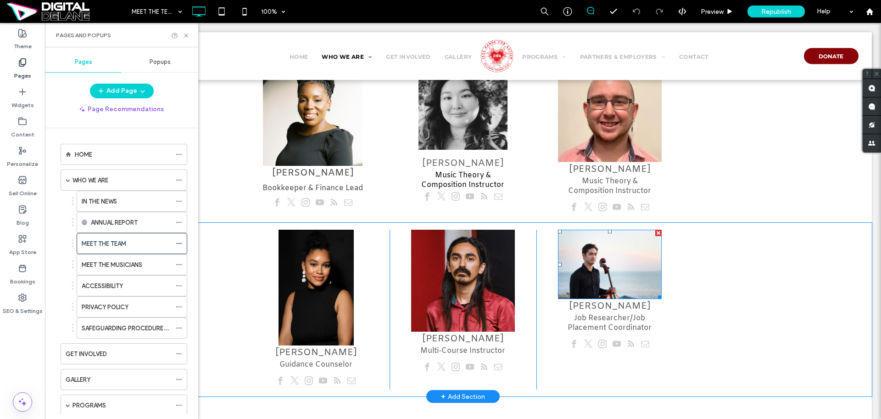
scroll to position [1886, 0]
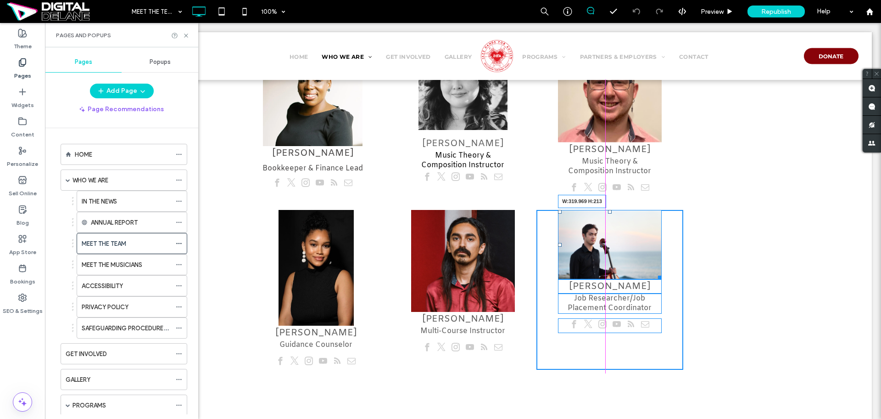
drag, startPoint x: 654, startPoint y: 265, endPoint x: 726, endPoint y: 317, distance: 88.4
click at [681, 292] on div "Flora Chavez ﻿ Guidance Counselor Click To Paste Frank Cervantes Multi ﻿ -Cours…" at bounding box center [463, 289] width 818 height 173
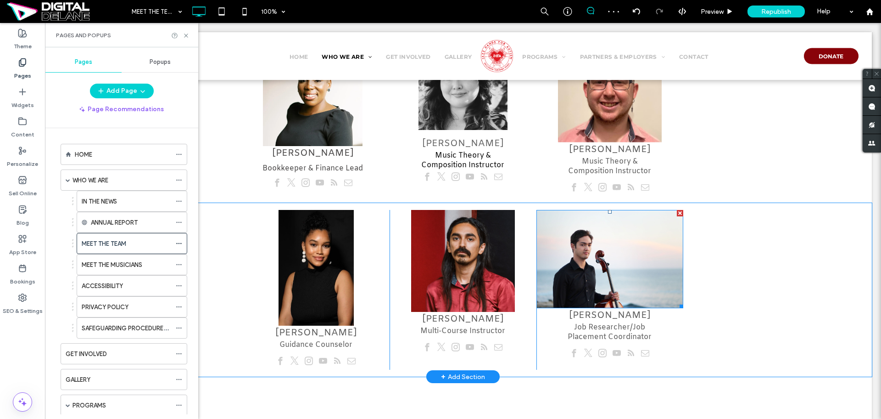
click at [632, 282] on img at bounding box center [609, 259] width 147 height 98
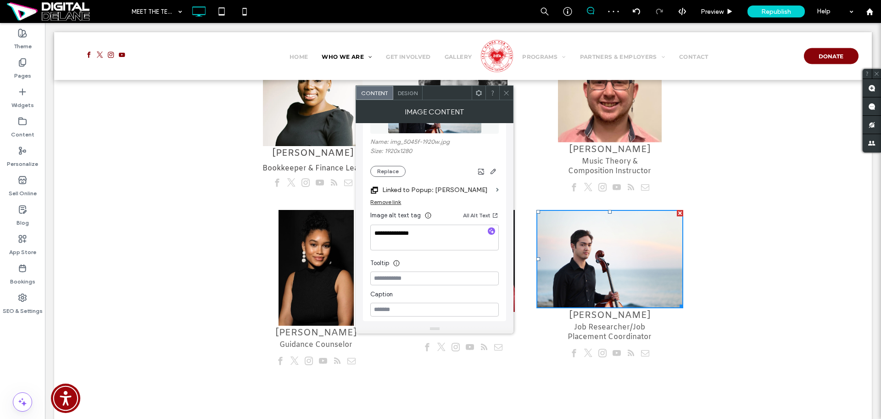
scroll to position [172, 0]
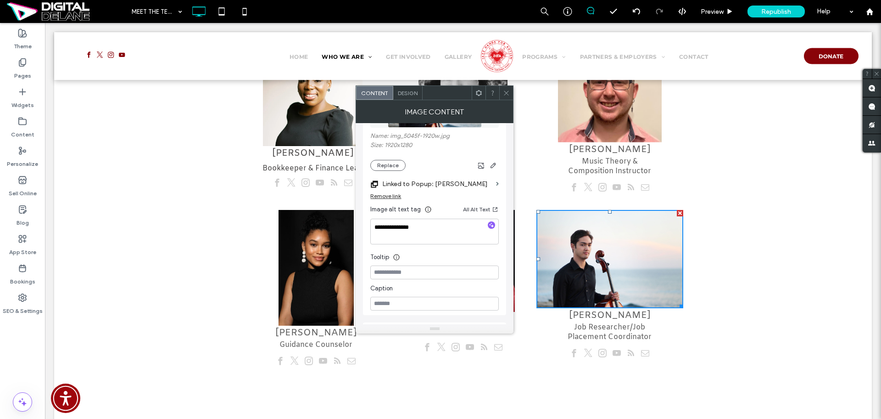
click at [458, 183] on label "Linked to Popup: Frank Cervantes" at bounding box center [437, 183] width 110 height 17
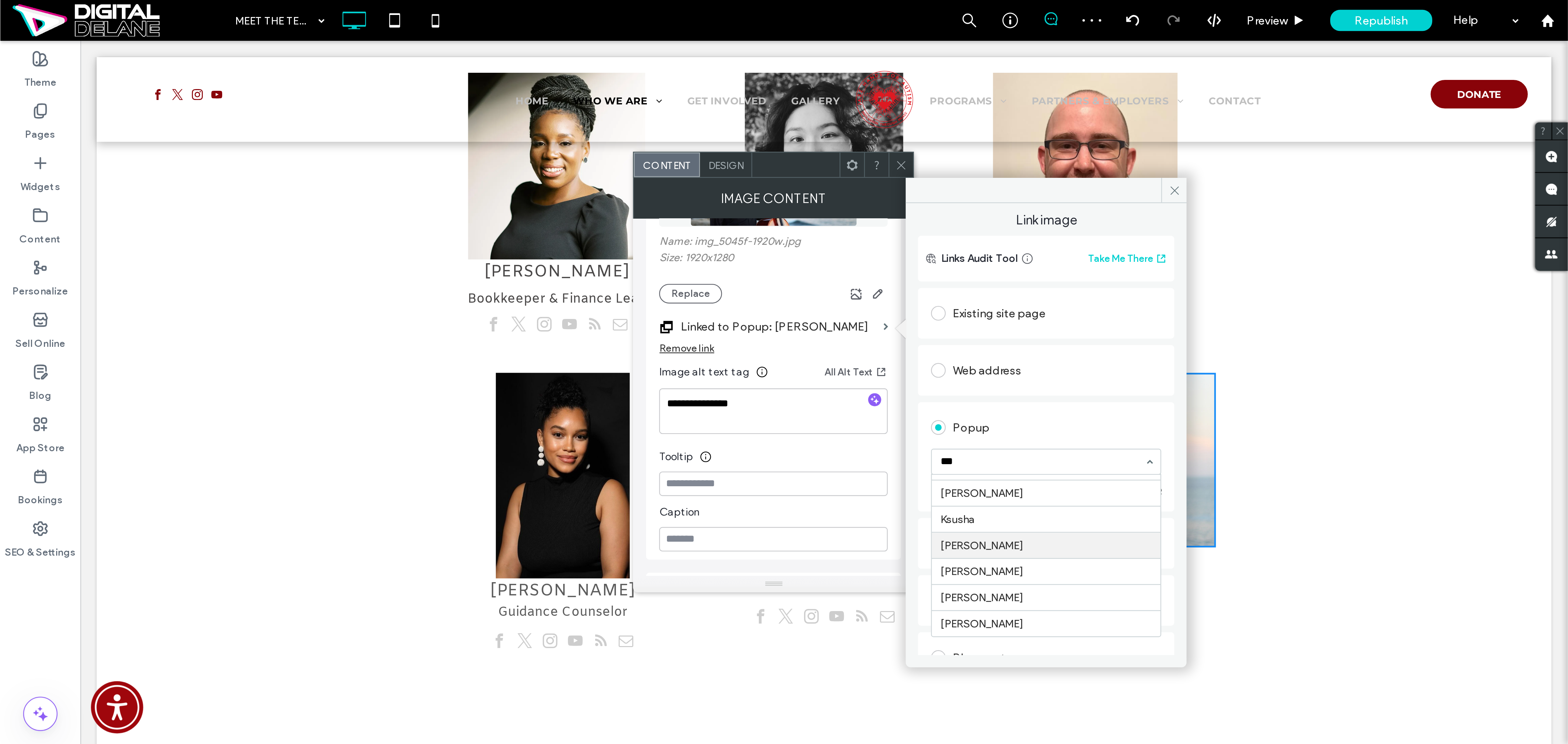
scroll to position [0, 0]
type input "**"
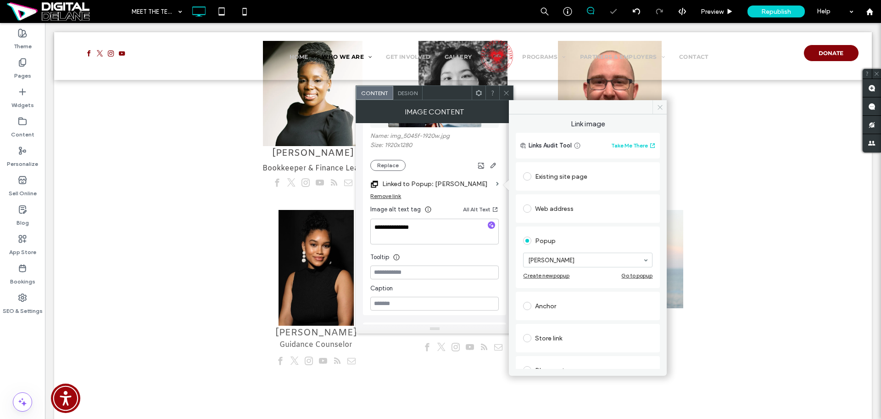
click at [660, 111] on span at bounding box center [660, 107] width 14 height 14
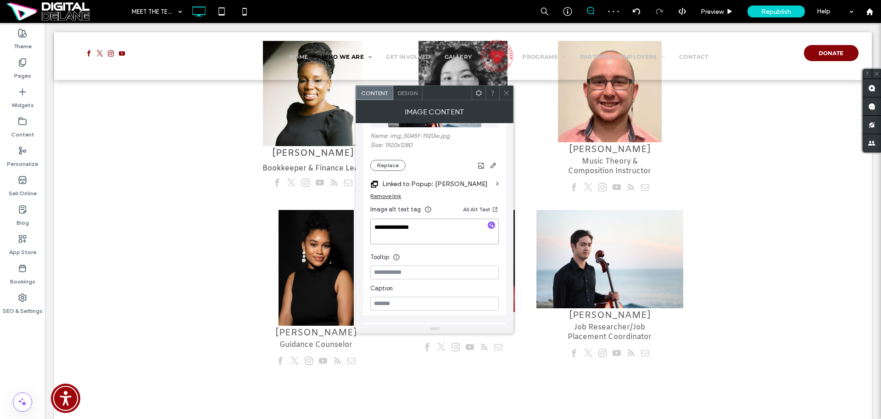
drag, startPoint x: 413, startPoint y: 251, endPoint x: 333, endPoint y: 228, distance: 83.5
type textarea "**********"
click at [510, 92] on icon at bounding box center [506, 92] width 7 height 7
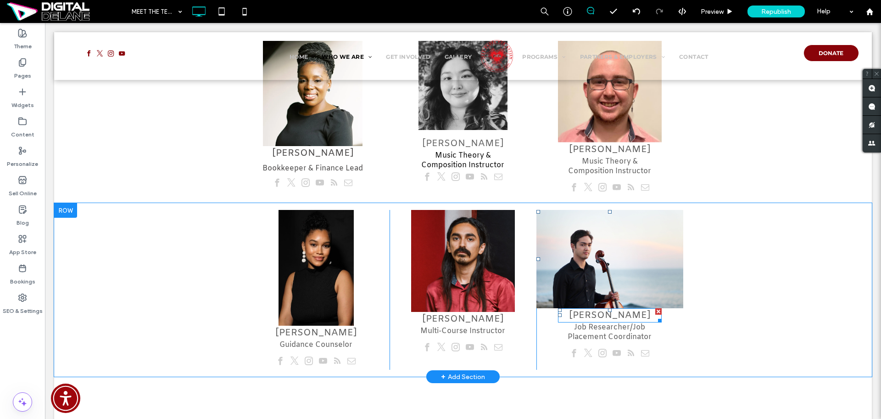
click at [584, 309] on span "Kevin Bandel" at bounding box center [610, 315] width 82 height 12
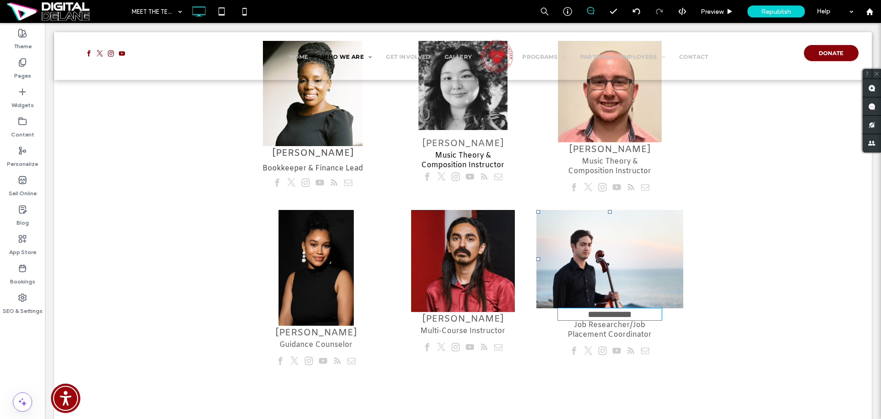
type input "*****"
type input "**"
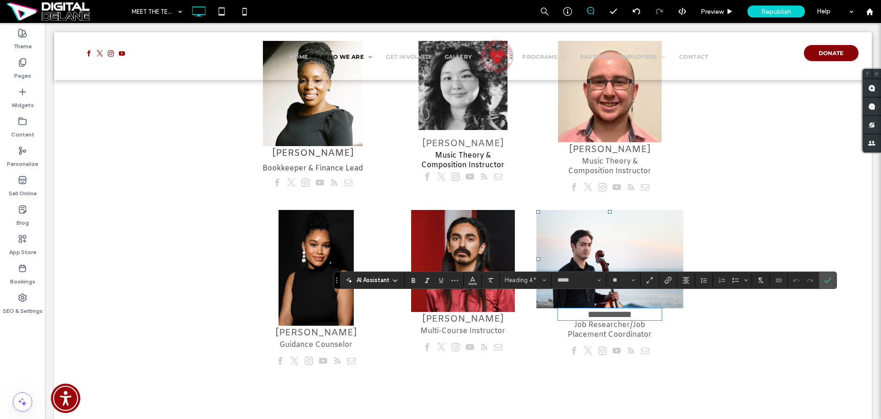
click at [611, 322] on span "Job Researcher/Job Placement Coordinator" at bounding box center [610, 329] width 84 height 19
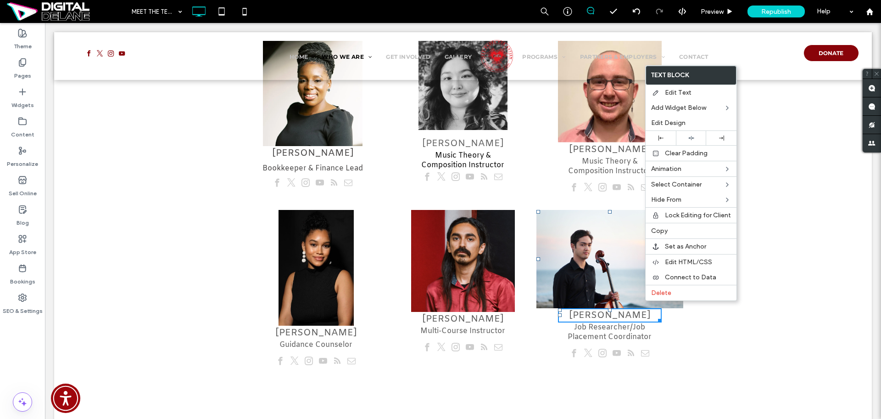
click at [628, 309] on span "Kevin Bandel" at bounding box center [610, 315] width 82 height 12
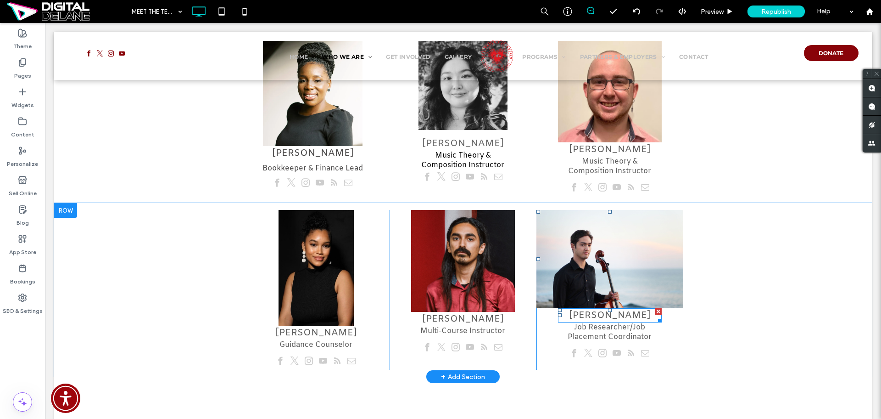
click at [628, 309] on span "Kevin Bandel" at bounding box center [610, 315] width 82 height 12
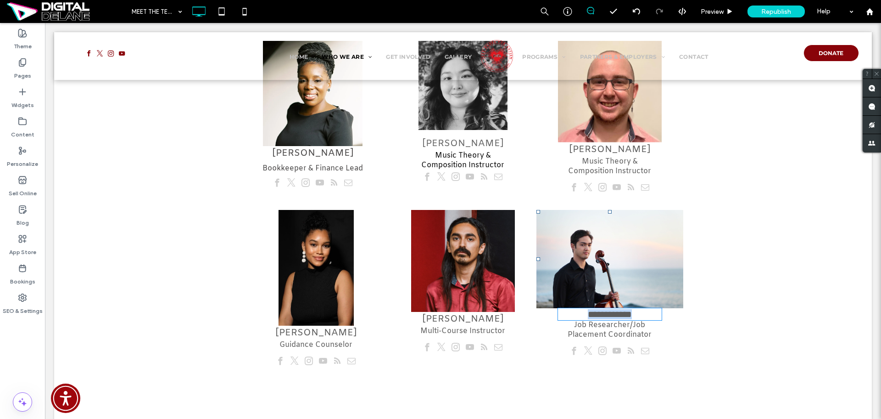
type input "*****"
type input "**"
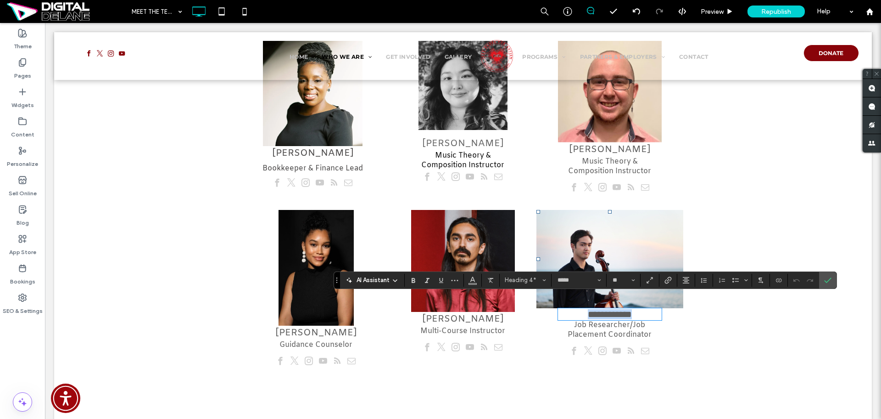
click at [646, 309] on h4 "**********" at bounding box center [610, 314] width 104 height 10
drag, startPoint x: 649, startPoint y: 320, endPoint x: 655, endPoint y: 322, distance: 6.6
click at [649, 321] on p "Job Researcher/Job Placement Coordinator" at bounding box center [610, 329] width 104 height 19
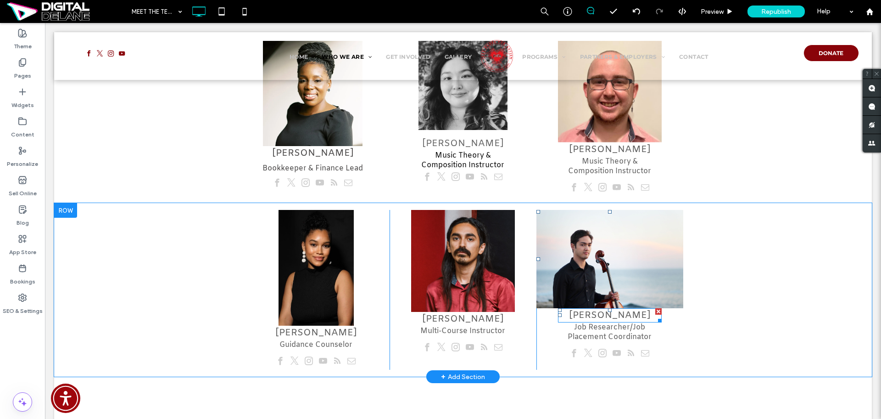
click at [645, 309] on h4 "Kevin Bandel" at bounding box center [610, 315] width 104 height 12
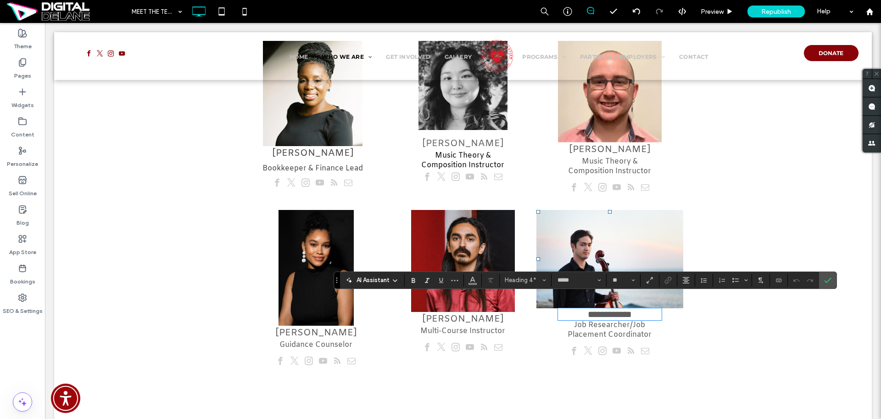
click at [566, 309] on h4 "**********" at bounding box center [610, 314] width 104 height 10
click at [572, 320] on span "Job Researcher/Job Placement Coordinator" at bounding box center [610, 329] width 84 height 19
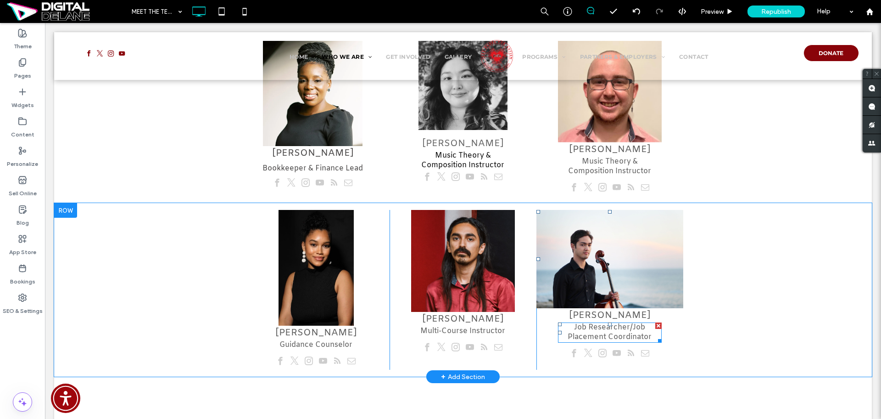
click at [627, 322] on span "Job Researcher/Job Placement Coordinator" at bounding box center [610, 331] width 84 height 19
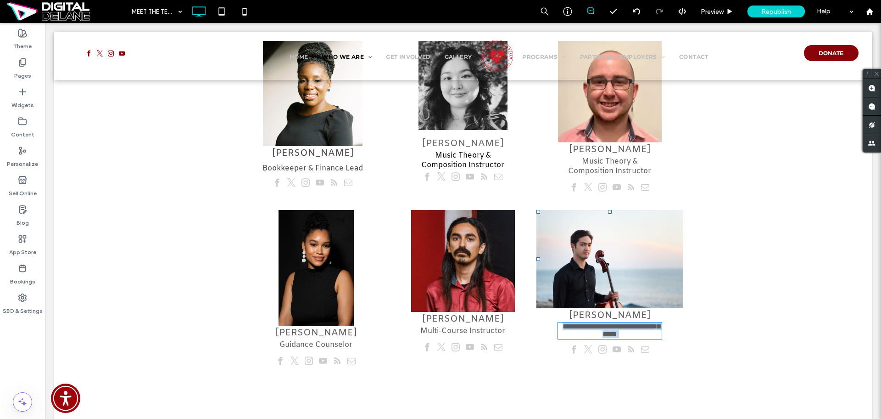
type input "*****"
type input "**"
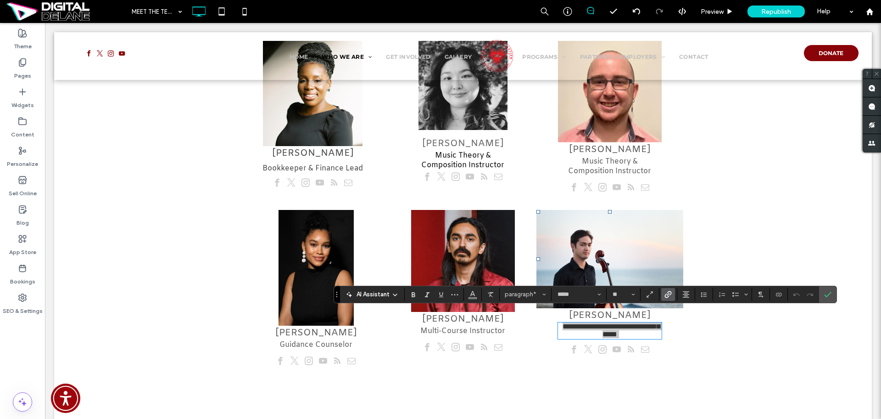
click at [667, 291] on icon "Link" at bounding box center [668, 293] width 7 height 7
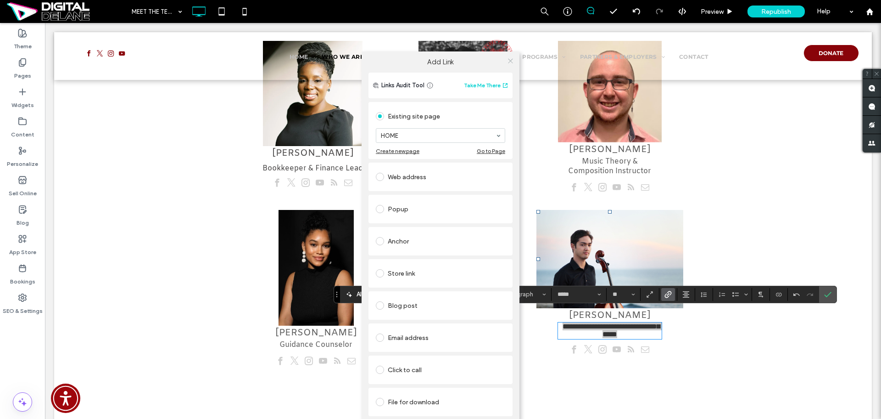
click at [512, 58] on icon at bounding box center [510, 60] width 7 height 7
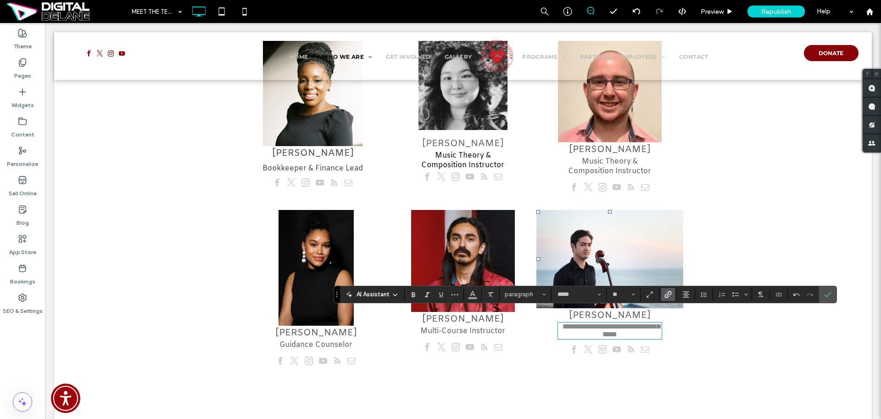
click at [713, 333] on div "**********" at bounding box center [463, 289] width 818 height 173
click at [834, 291] on label "Confirm" at bounding box center [828, 294] width 14 height 17
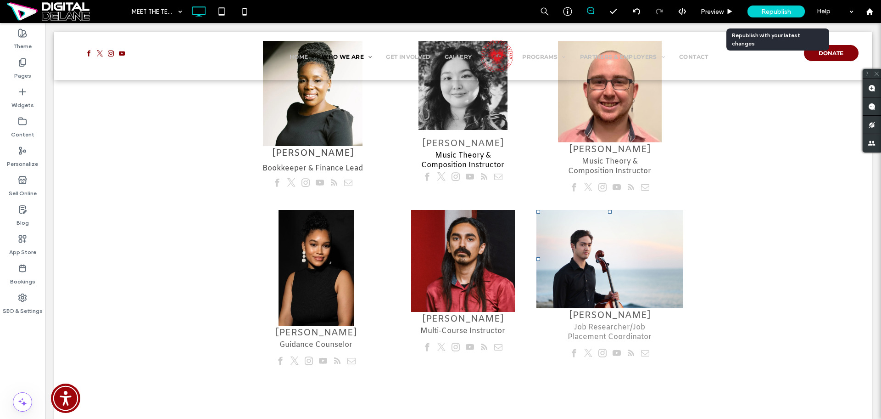
click at [787, 17] on div "Republish" at bounding box center [776, 11] width 57 height 23
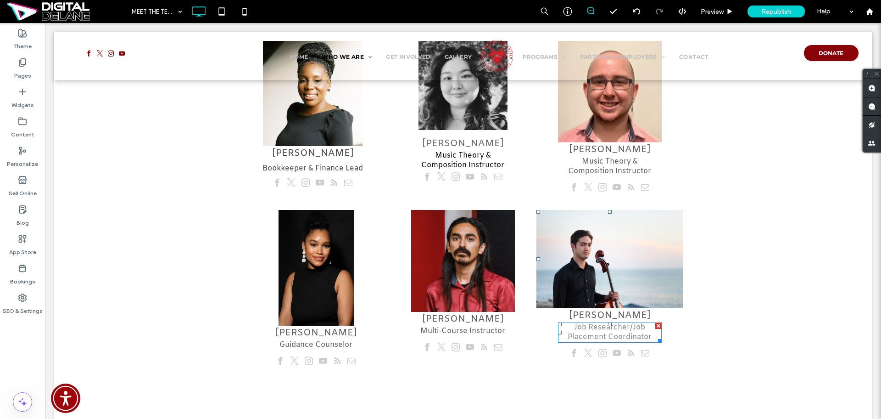
click at [614, 322] on link "Job Researcher/Job Placement Coordinator" at bounding box center [610, 331] width 84 height 19
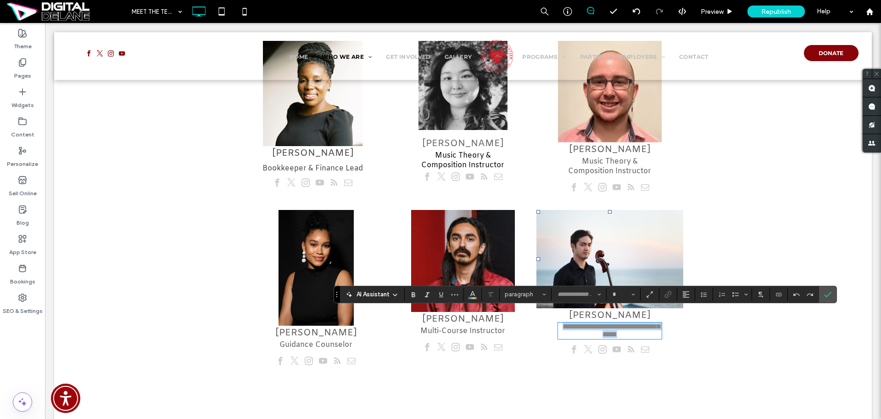
type input "*****"
type input "**"
click at [668, 294] on use "Link" at bounding box center [668, 293] width 7 height 7
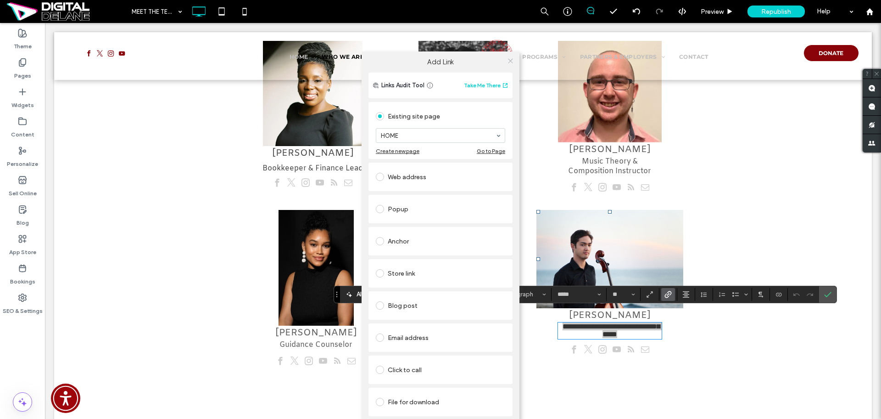
click at [511, 62] on icon at bounding box center [510, 60] width 7 height 7
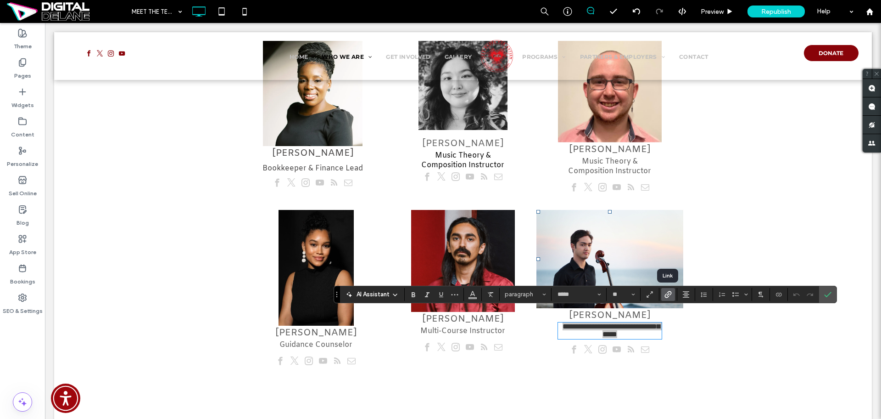
click at [668, 295] on icon "Link" at bounding box center [668, 293] width 7 height 7
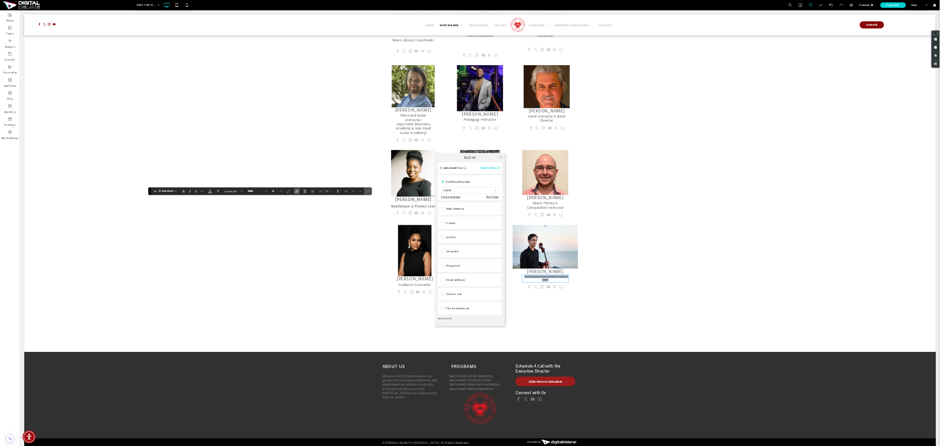
scroll to position [1589, 0]
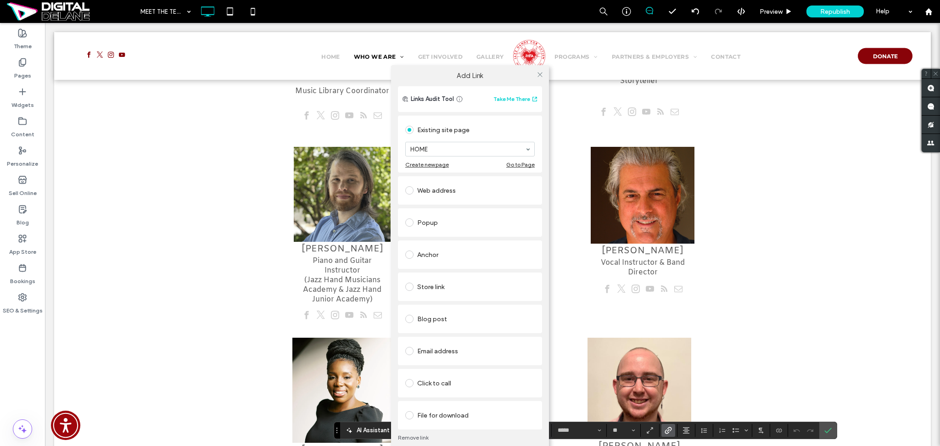
click at [407, 418] on link "Remove link" at bounding box center [470, 437] width 144 height 7
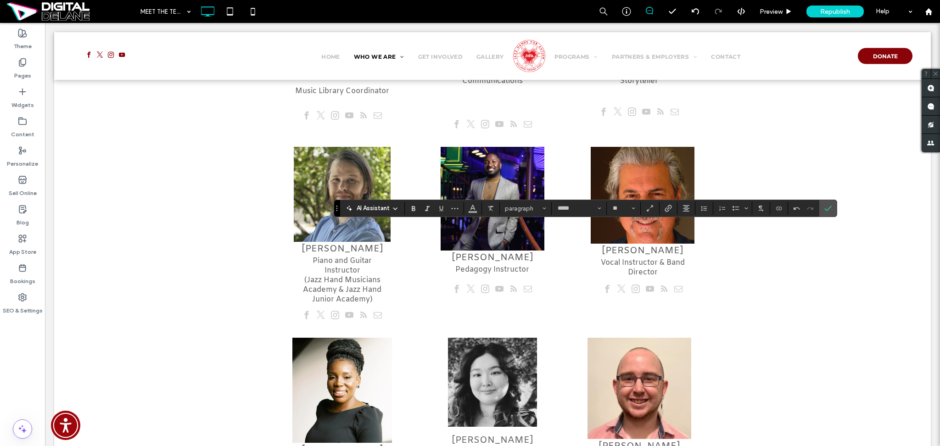
scroll to position [1971, 0]
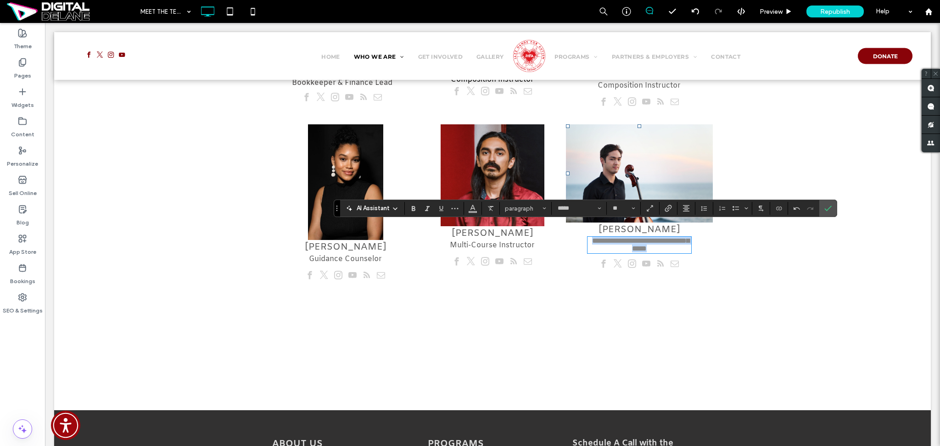
click at [726, 256] on div "**********" at bounding box center [492, 203] width 877 height 173
click at [489, 240] on span "Multi ﻿ -Course Instructor" at bounding box center [492, 245] width 85 height 10
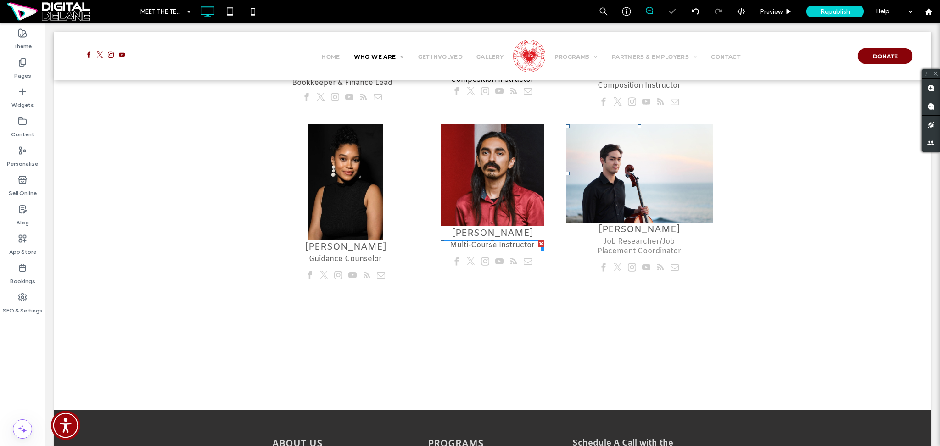
click at [489, 240] on span "Multi ﻿ -Course Instructor" at bounding box center [492, 245] width 85 height 10
type input "*****"
type input "**"
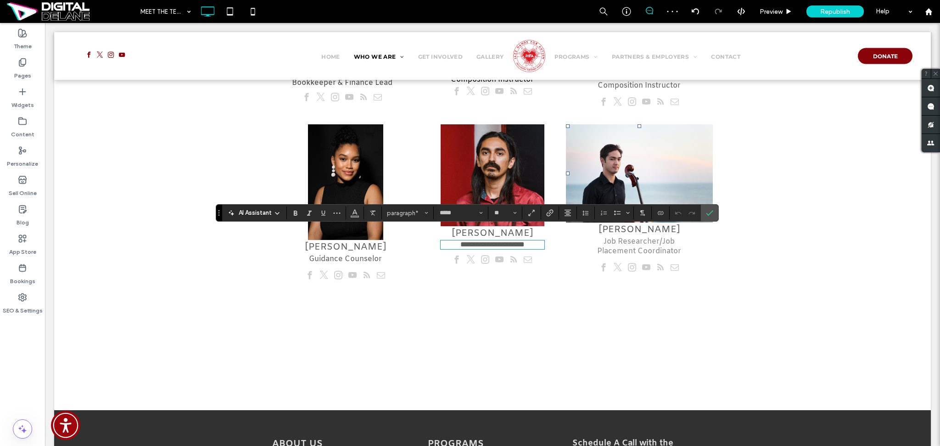
click at [765, 252] on div "**********" at bounding box center [492, 203] width 877 height 173
click at [746, 245] on div "**********" at bounding box center [492, 203] width 877 height 173
drag, startPoint x: 713, startPoint y: 210, endPoint x: 675, endPoint y: 235, distance: 45.4
click at [713, 210] on icon "Confirm" at bounding box center [709, 212] width 7 height 7
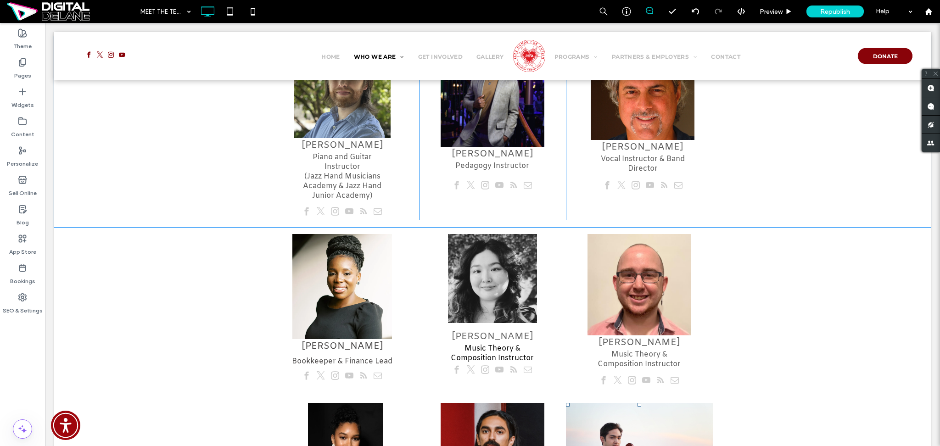
scroll to position [1543, 0]
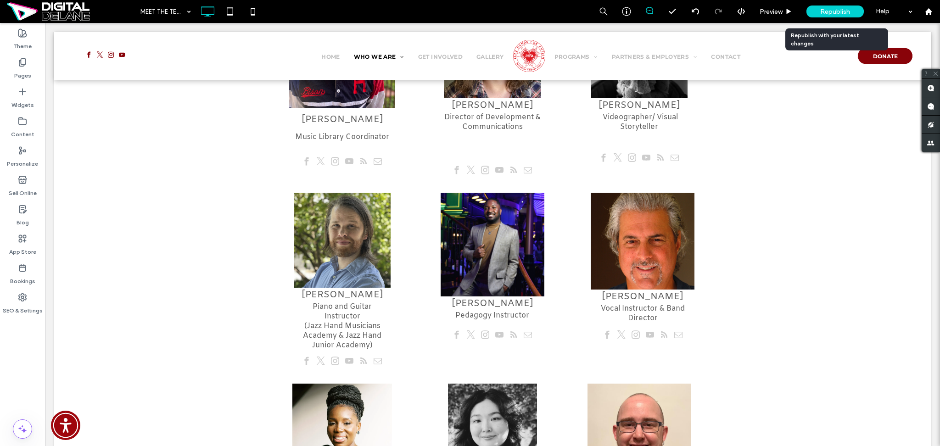
click at [840, 10] on span "Republish" at bounding box center [835, 12] width 30 height 8
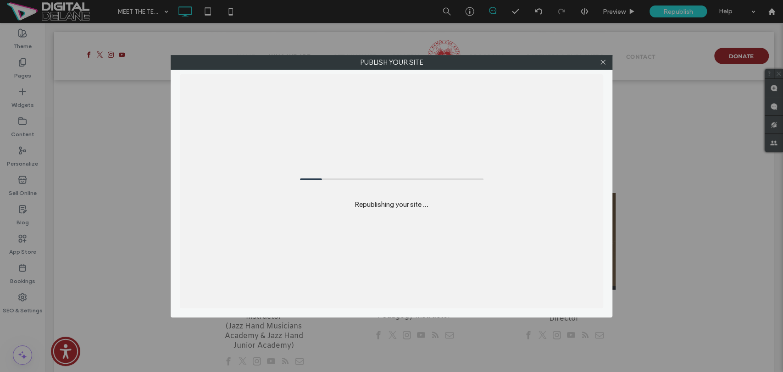
scroll to position [1542, 0]
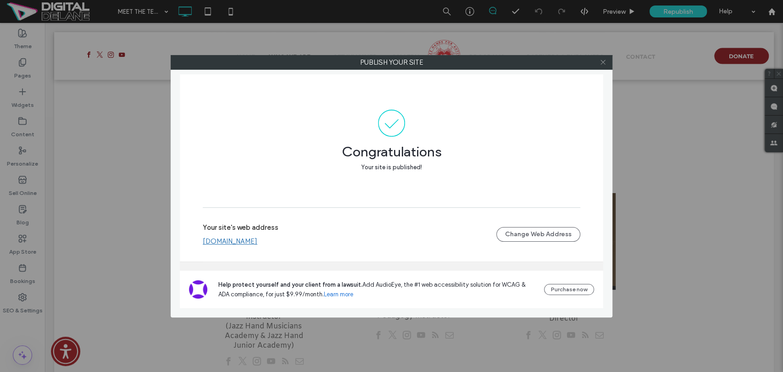
click at [601, 63] on icon at bounding box center [603, 62] width 7 height 7
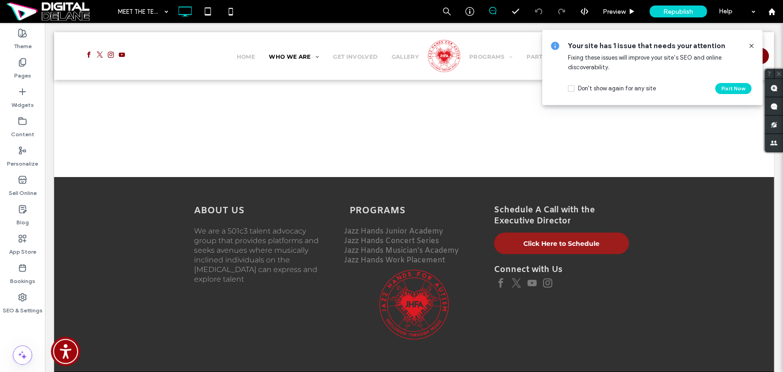
scroll to position [2206, 0]
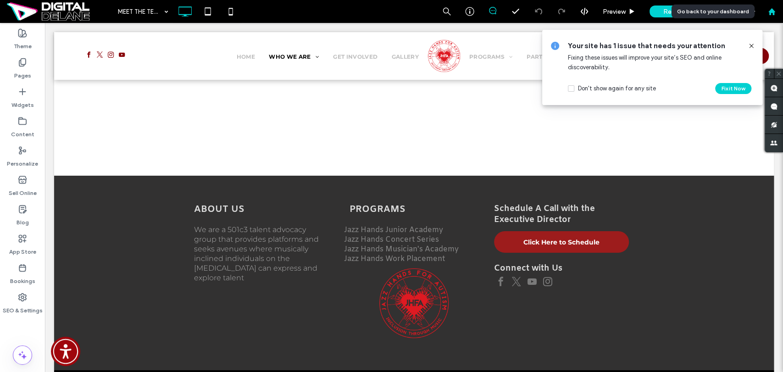
click at [771, 12] on use at bounding box center [771, 11] width 7 height 7
